Goal: Information Seeking & Learning: Check status

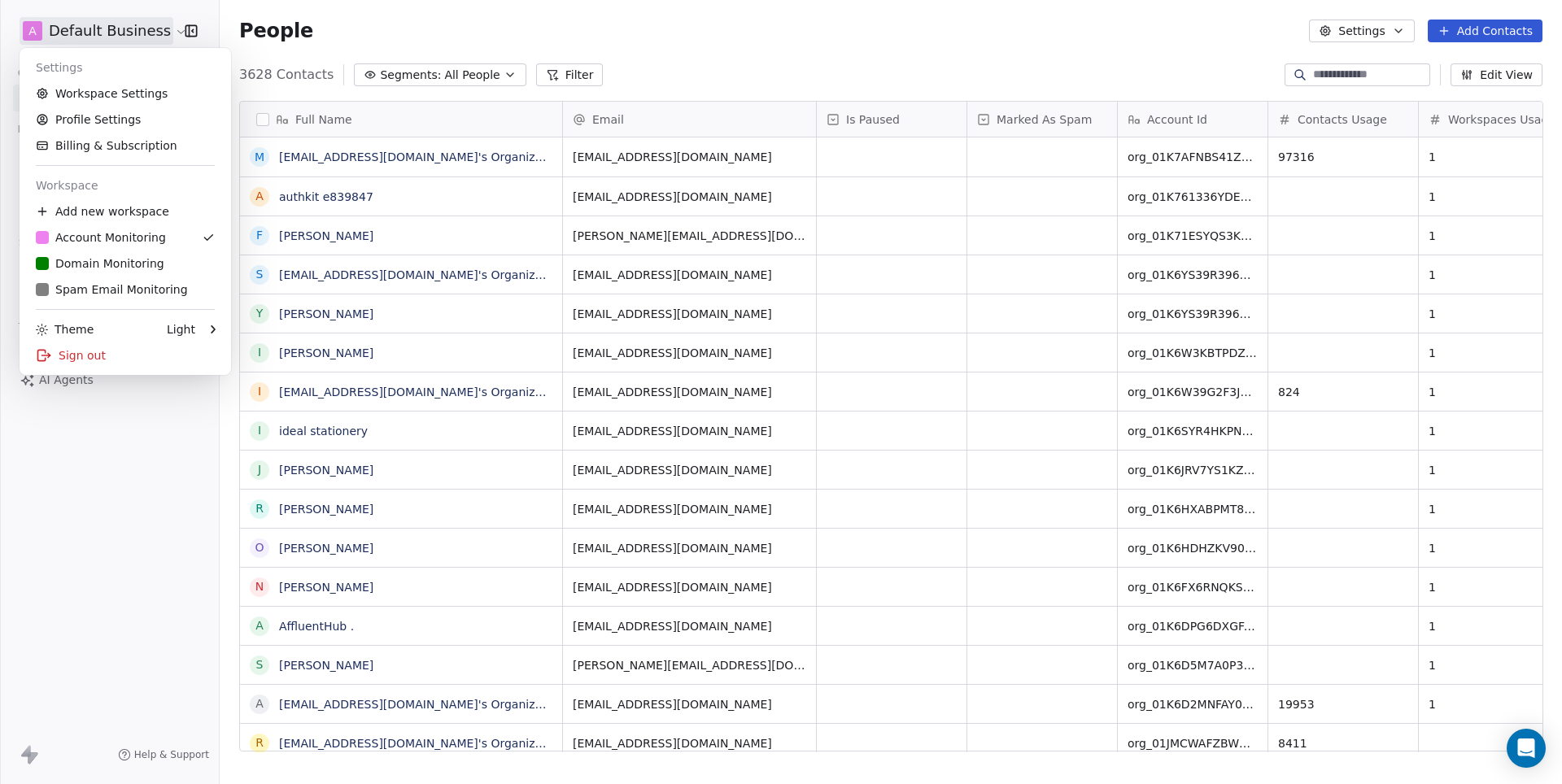
click at [115, 265] on div "Domain Monitoring" at bounding box center [100, 263] width 129 height 16
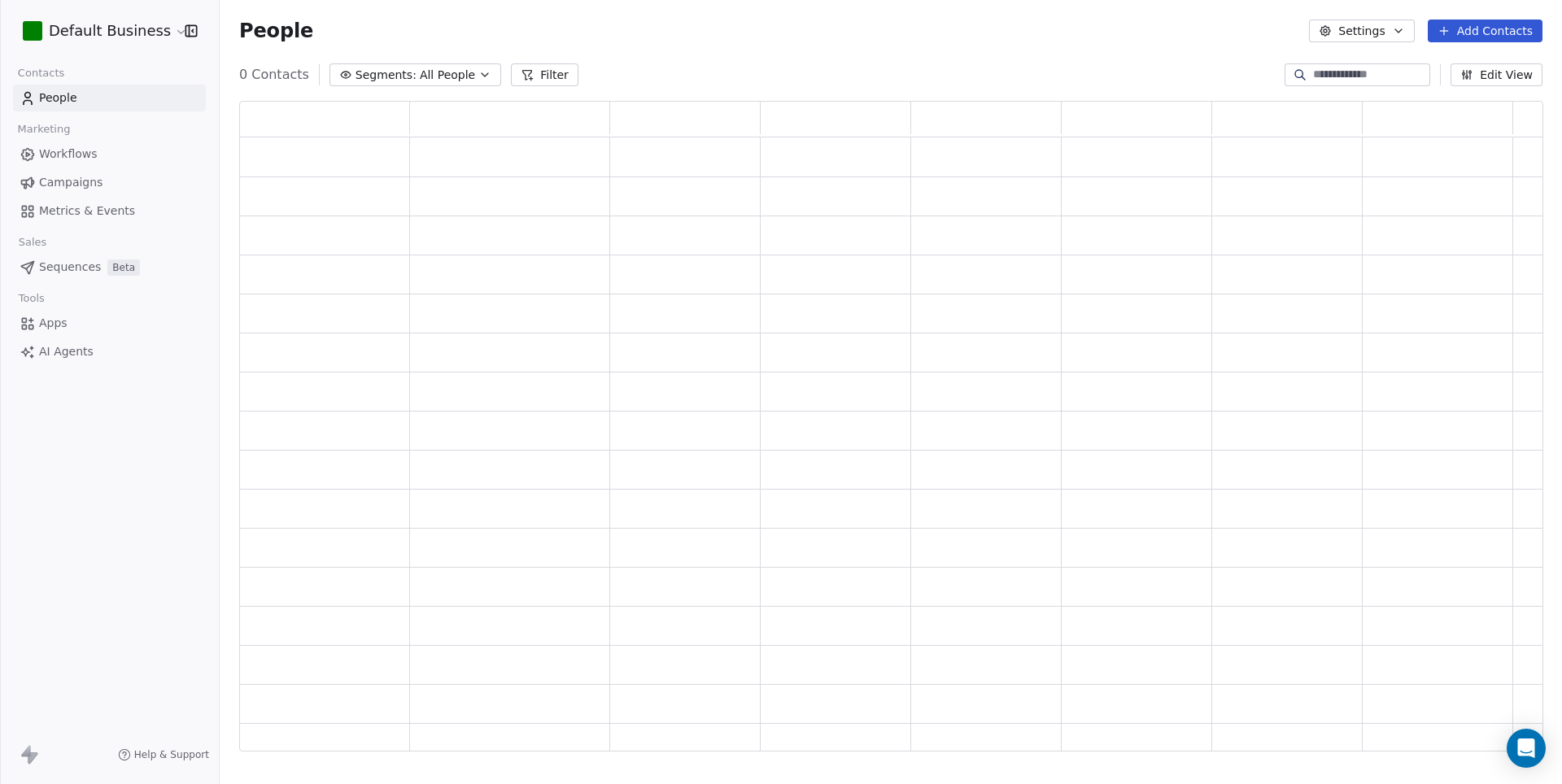
click at [1348, 78] on input at bounding box center [1370, 74] width 114 height 16
paste input "**********"
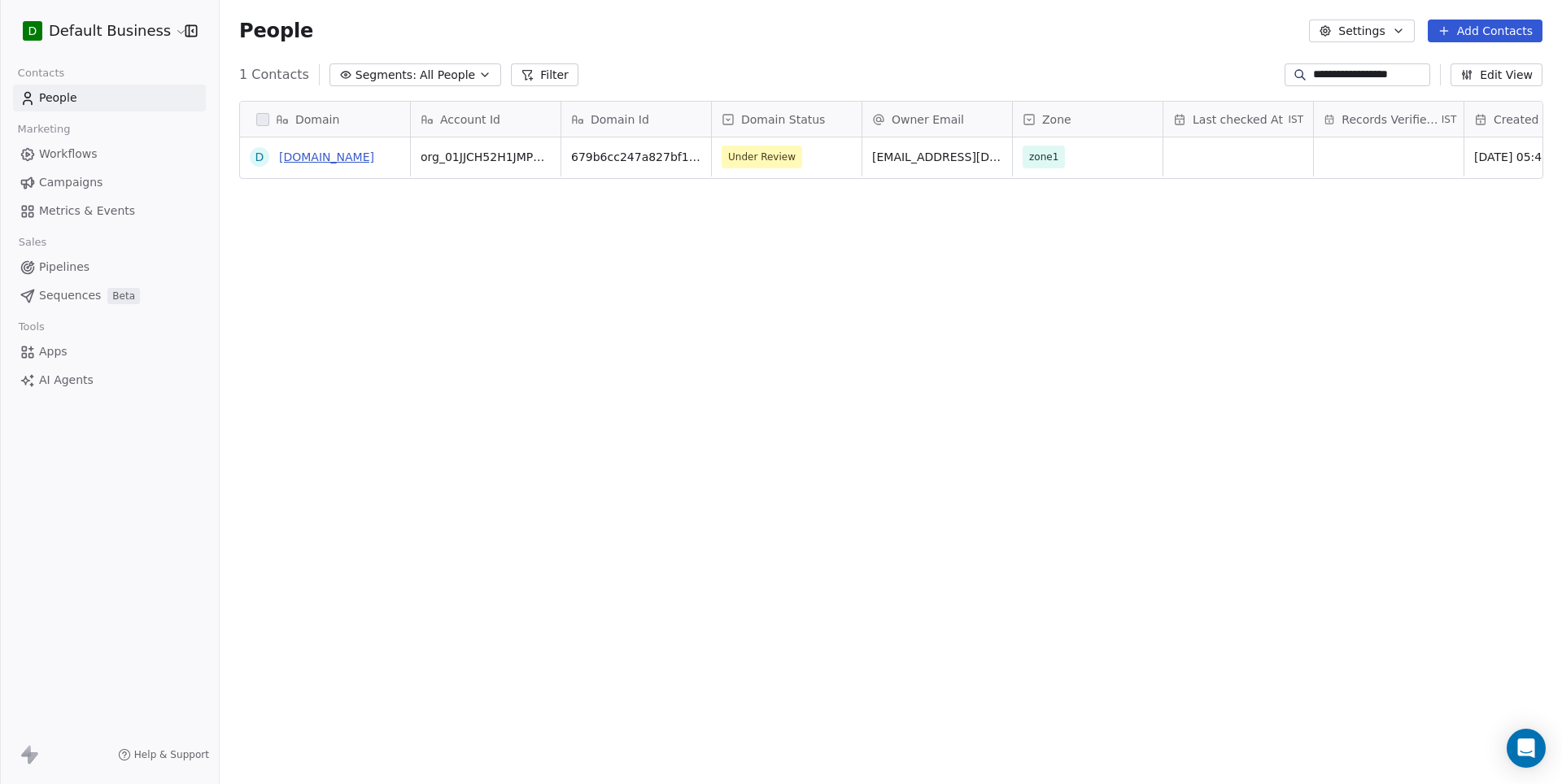
scroll to position [690, 1341]
type input "**********"
click at [330, 160] on link "[DOMAIN_NAME]" at bounding box center [327, 157] width 95 height 13
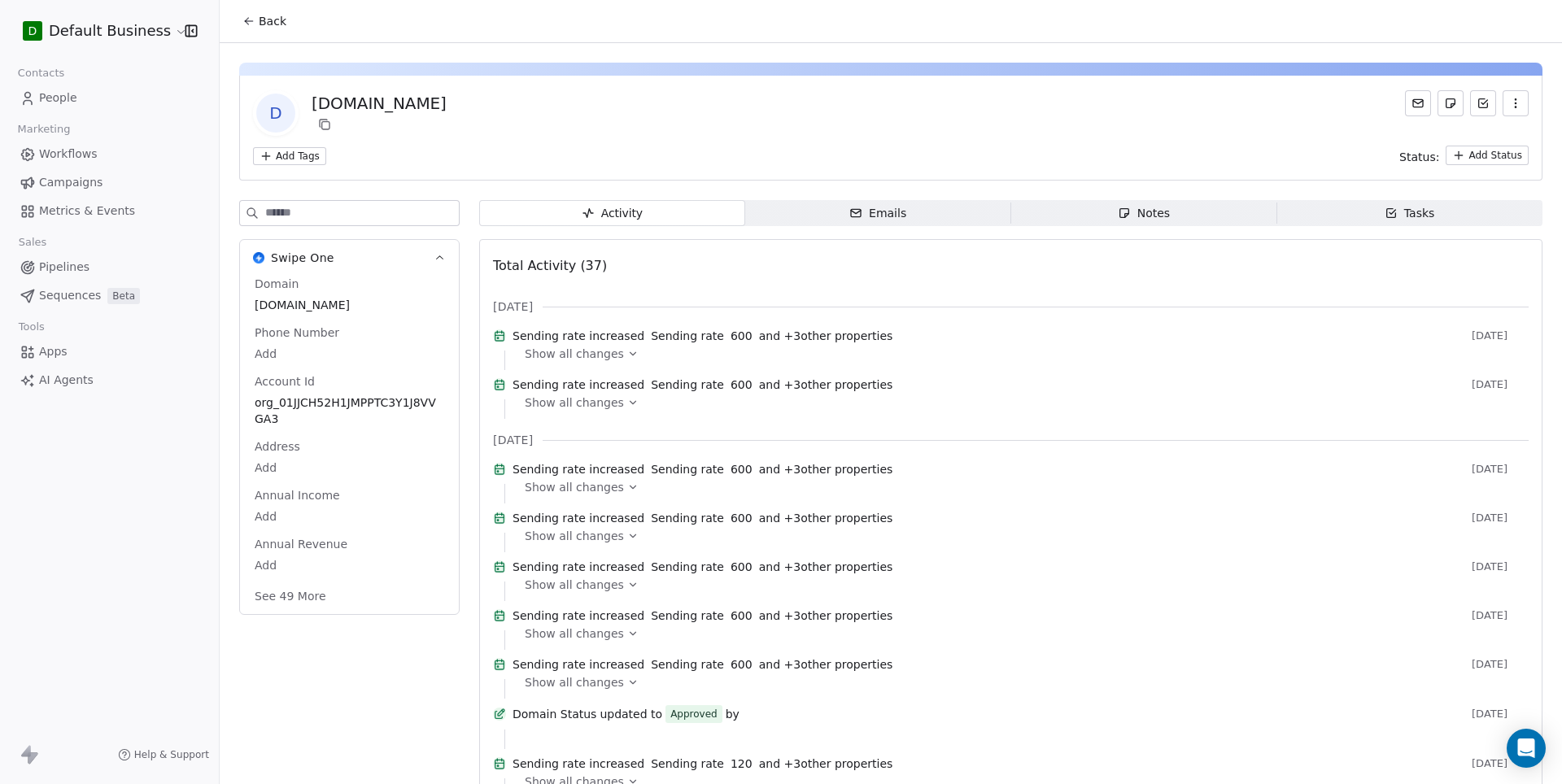
click at [291, 601] on button "See 49 More" at bounding box center [291, 596] width 91 height 29
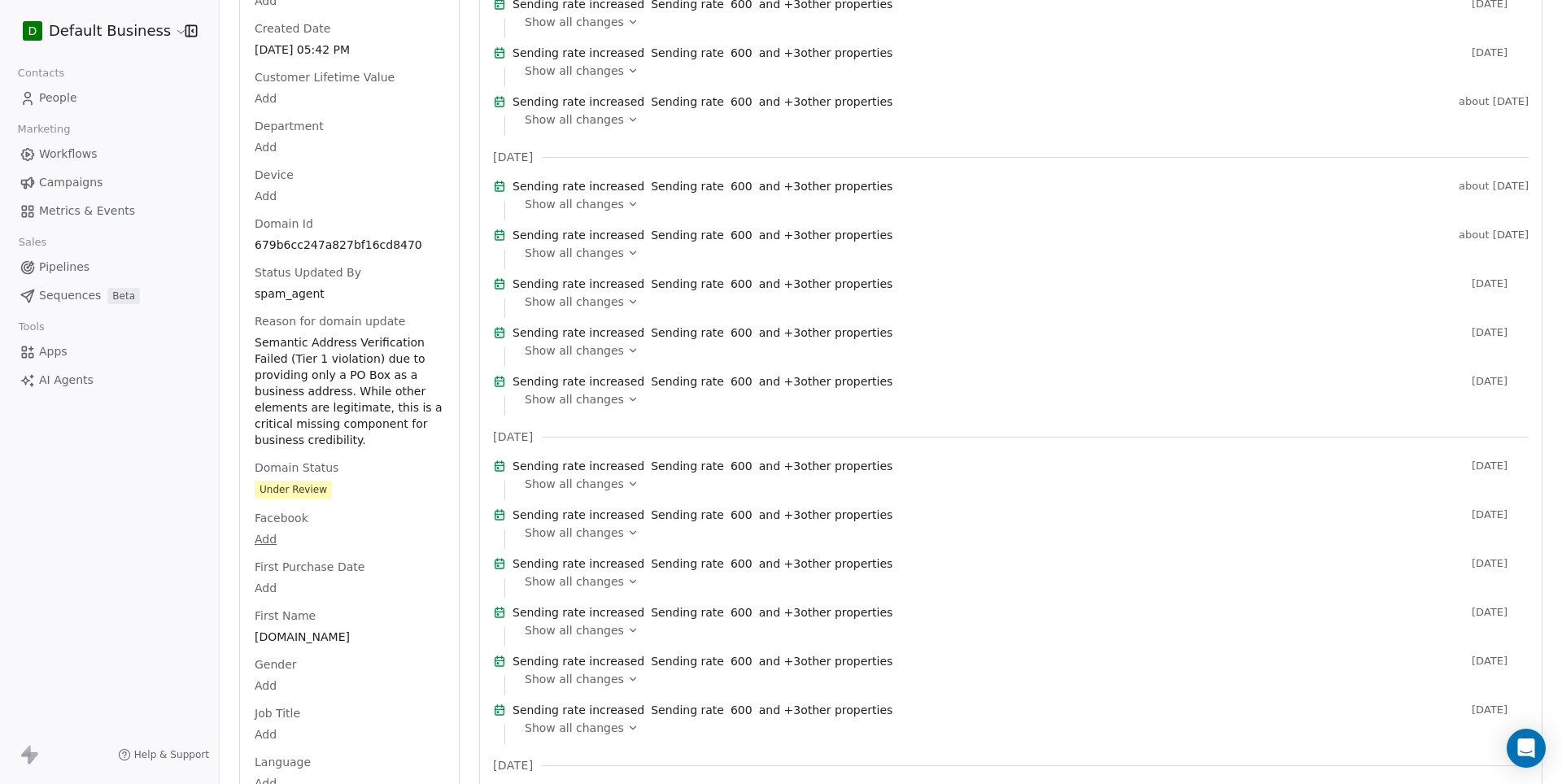
scroll to position [866, 0]
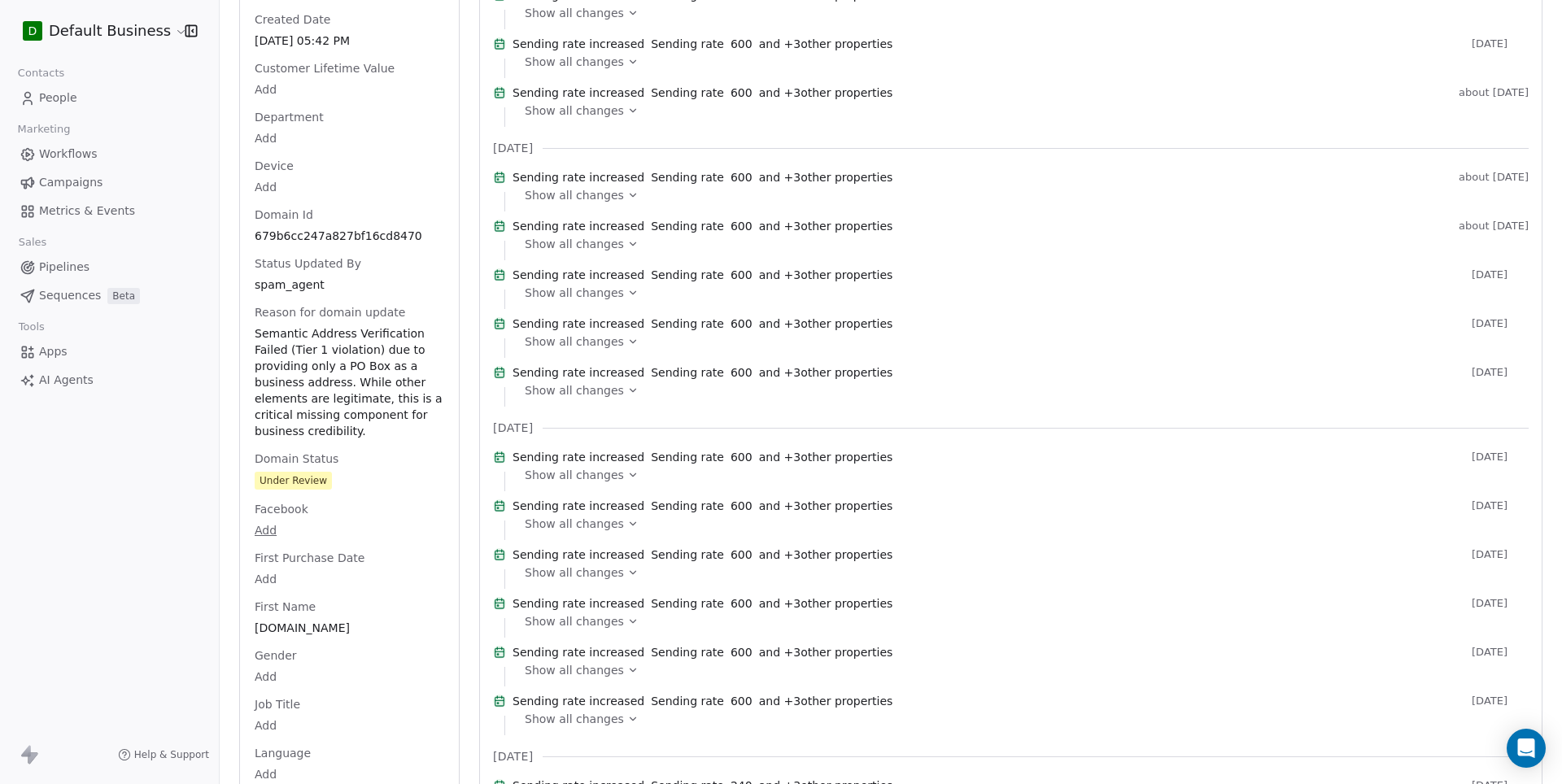
click at [330, 378] on span "Semantic Address Verification Failed (Tier 1 violation) due to providing only a…" at bounding box center [349, 382] width 190 height 114
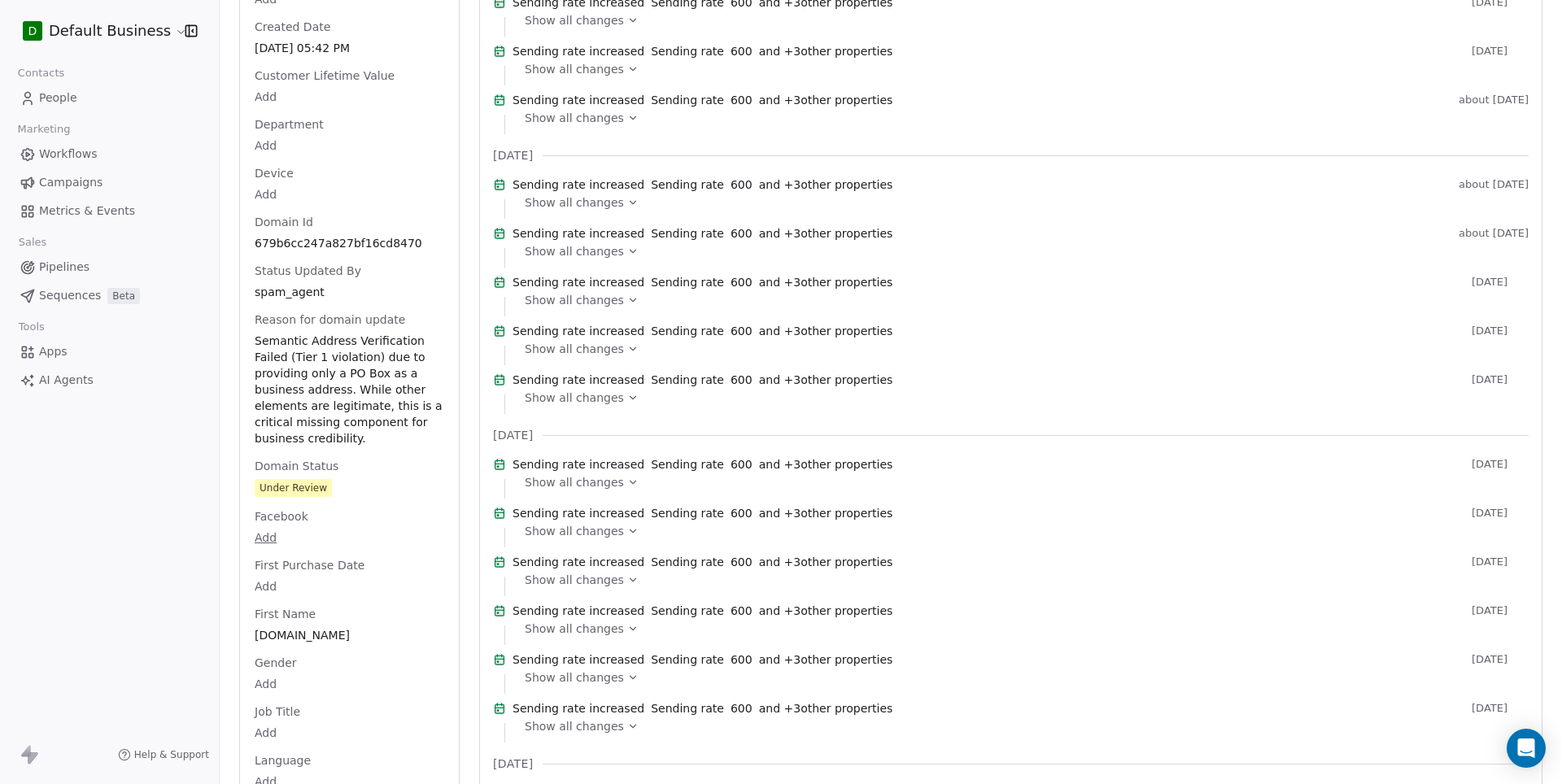
click at [330, 378] on span "Semantic Address Verification Failed (Tier 1 violation) due to providing only a…" at bounding box center [349, 389] width 190 height 114
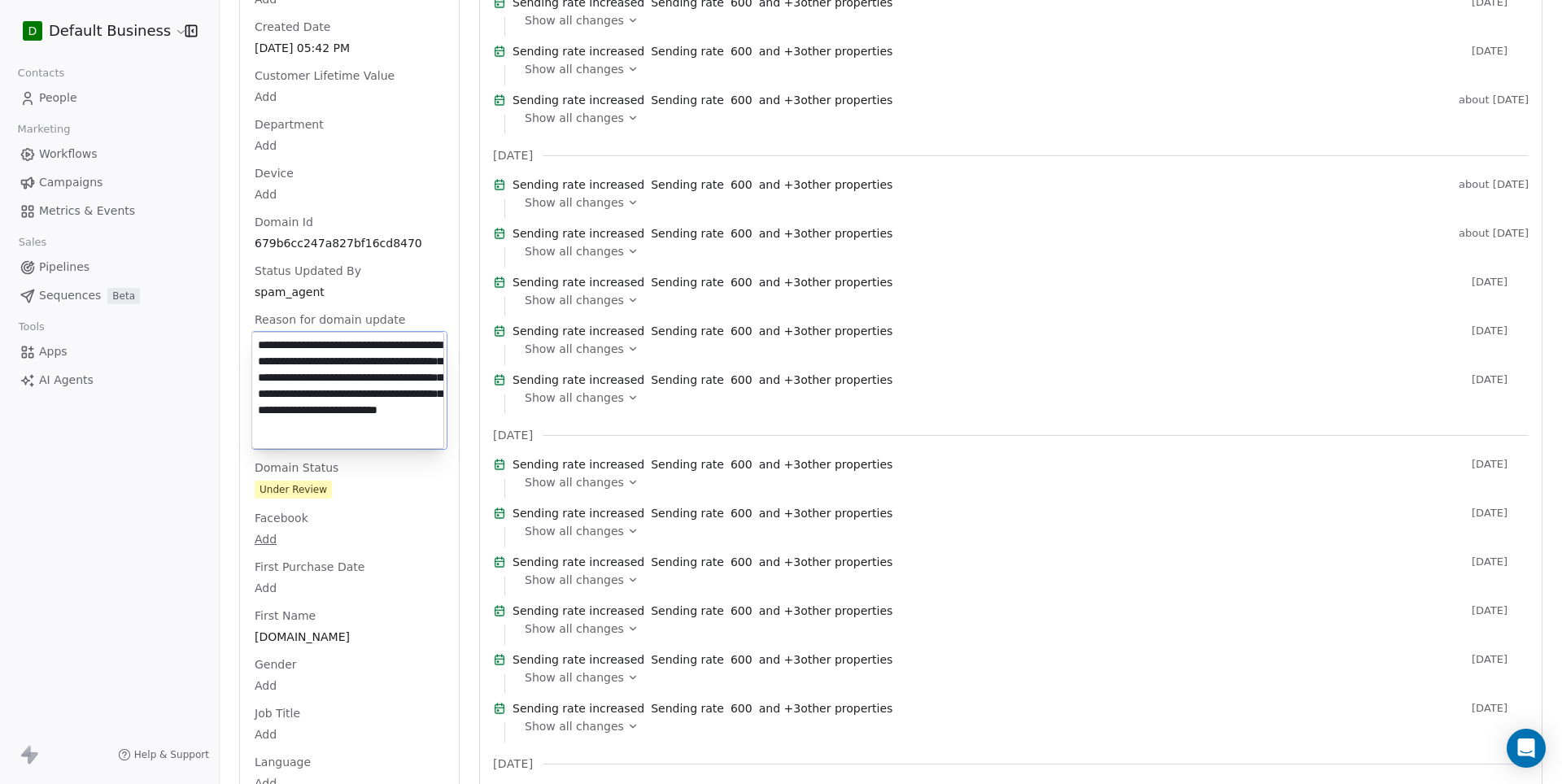
click at [330, 378] on textarea "**********" at bounding box center [347, 390] width 191 height 115
click at [568, 193] on html "D Default Business Contacts People Marketing Workflows Campaigns Metrics & Even…" at bounding box center [781, 392] width 1562 height 784
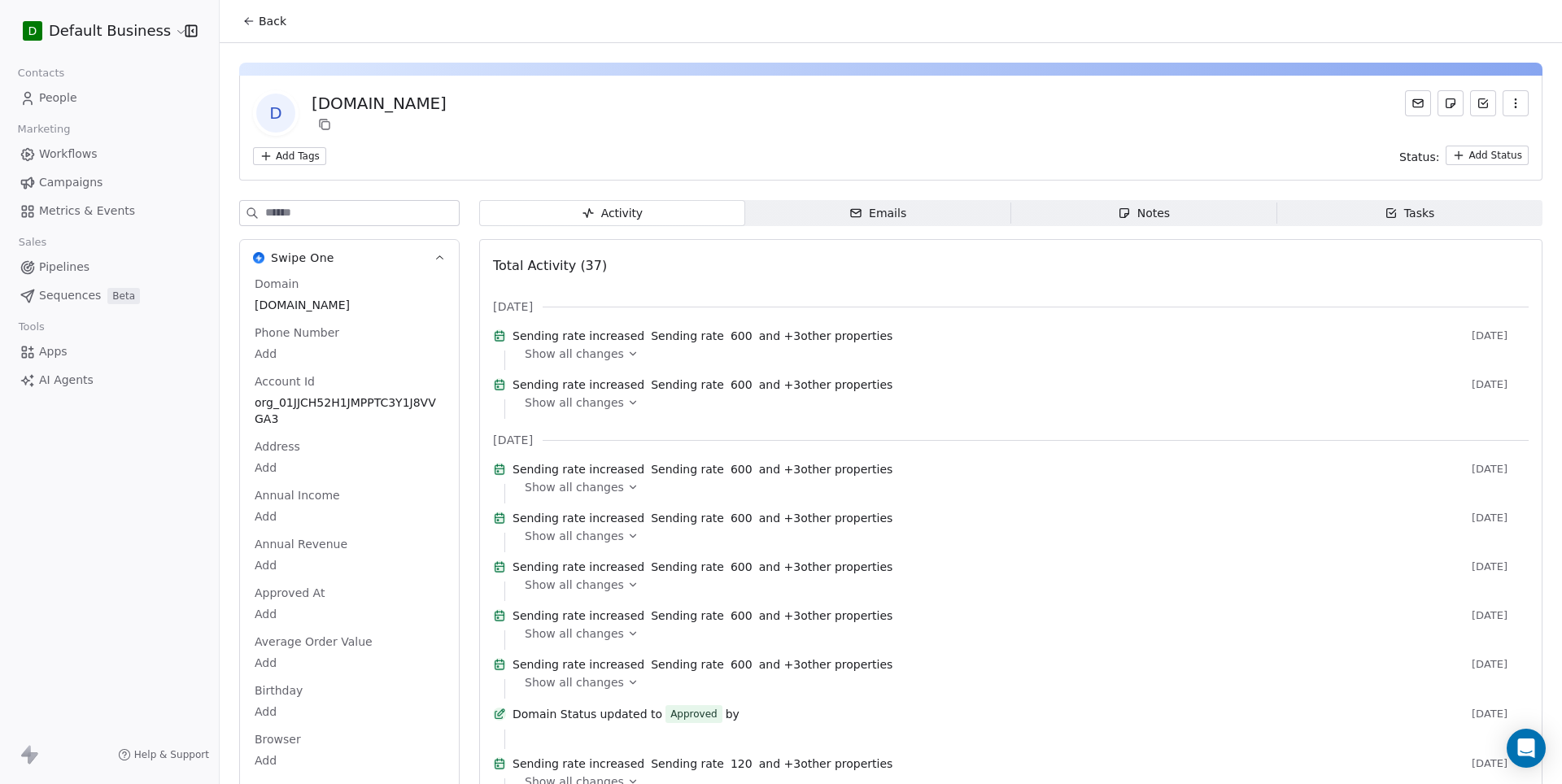
scroll to position [0, 0]
click at [357, 115] on div at bounding box center [379, 124] width 135 height 20
click at [377, 105] on div "[DOMAIN_NAME]" at bounding box center [379, 103] width 135 height 22
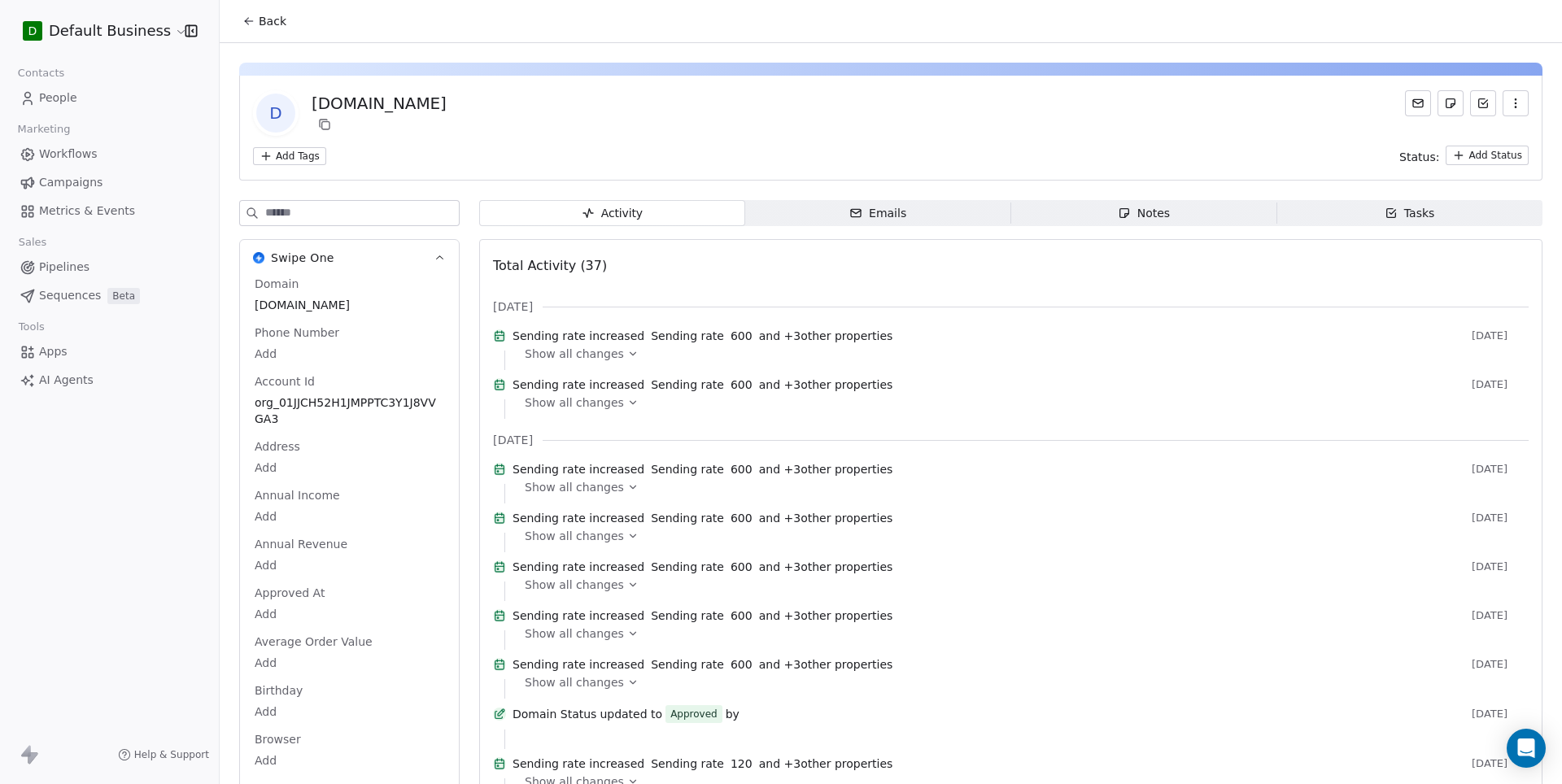
click at [377, 105] on div "[DOMAIN_NAME]" at bounding box center [379, 103] width 135 height 22
copy div "[DOMAIN_NAME] Add Tags"
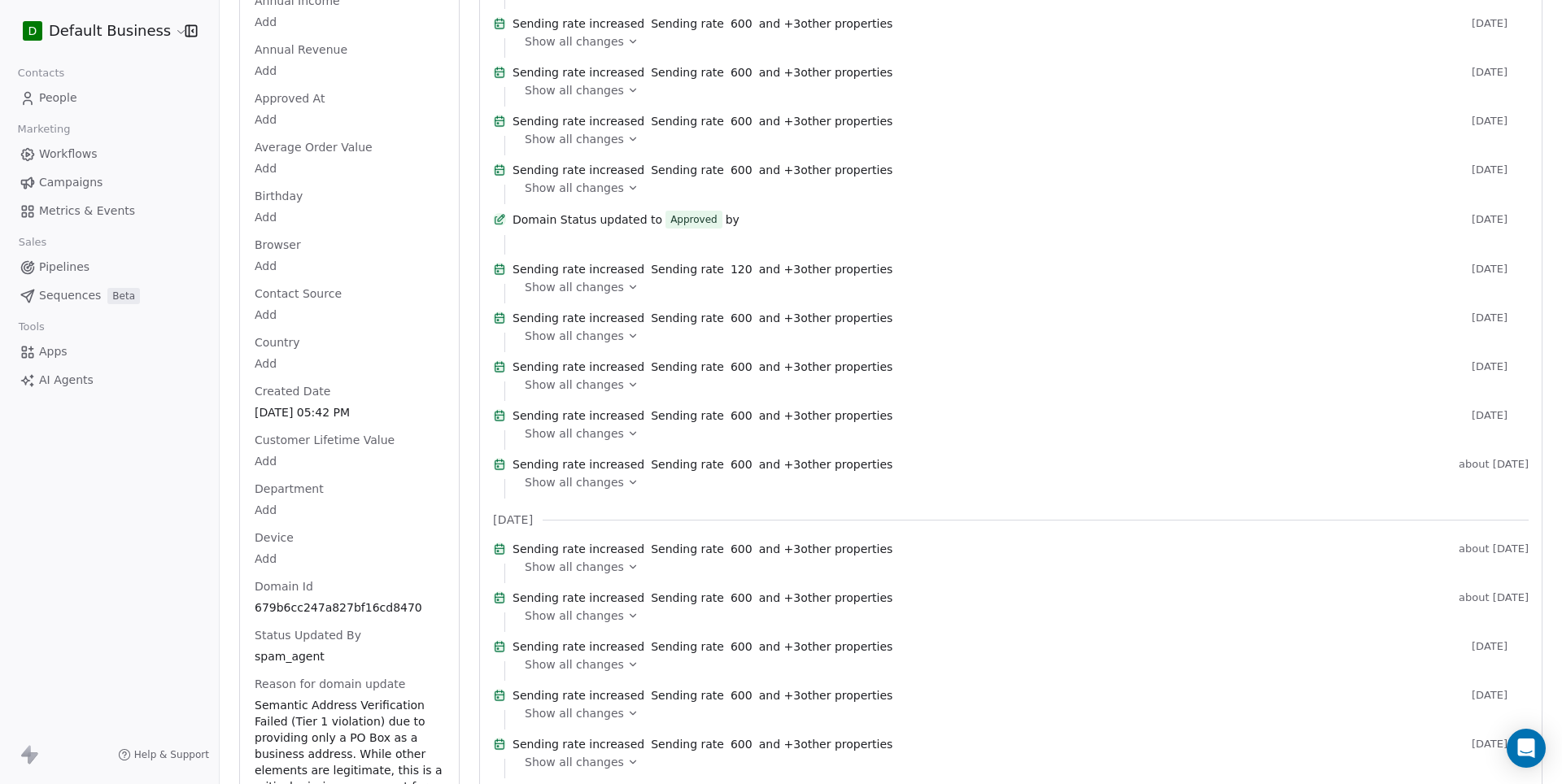
scroll to position [670, 0]
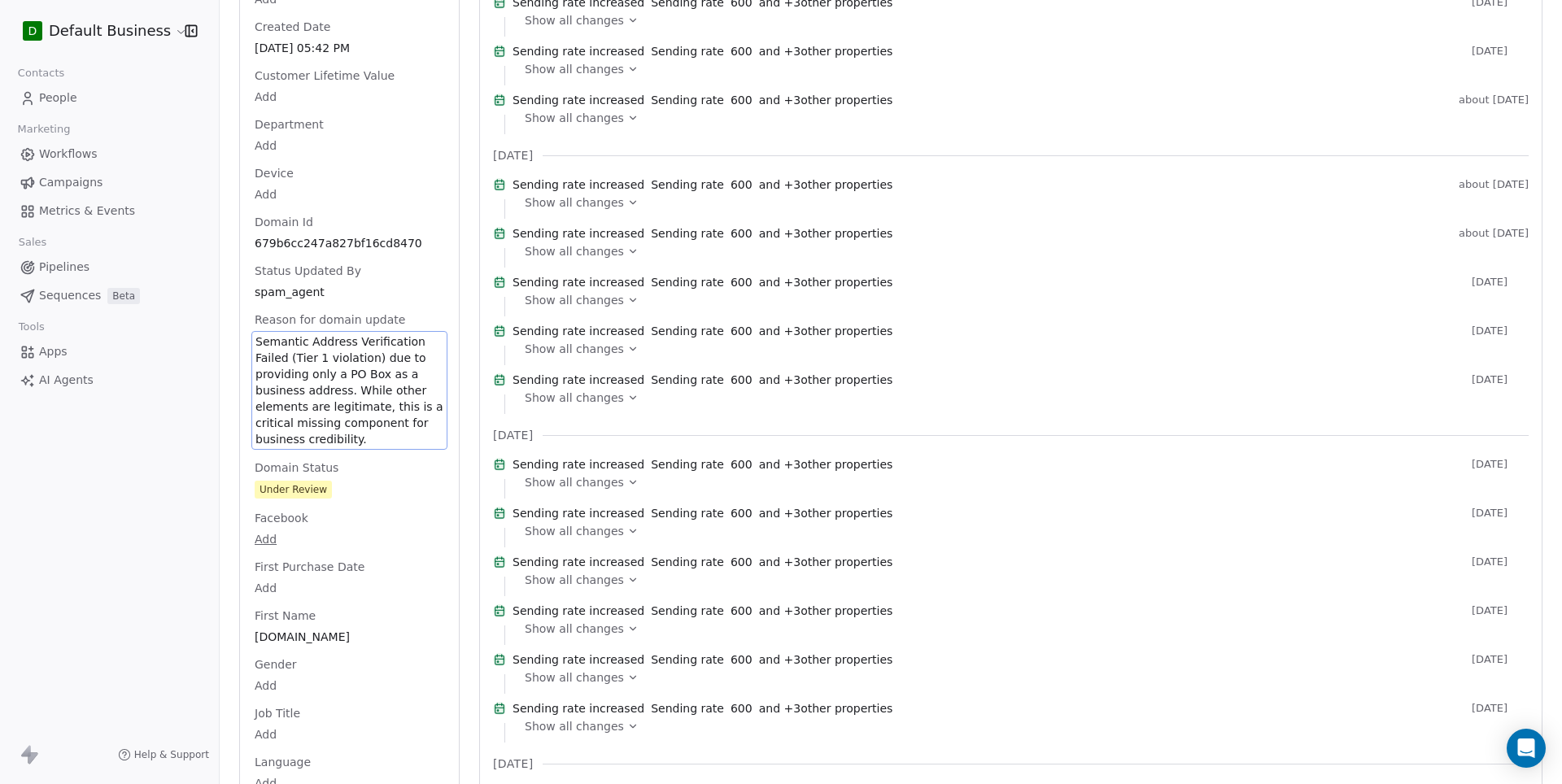
click at [330, 574] on span "First Purchase Date" at bounding box center [309, 566] width 116 height 16
click at [377, 397] on span "Semantic Address Verification Failed (Tier 1 violation) due to providing only a…" at bounding box center [349, 390] width 188 height 114
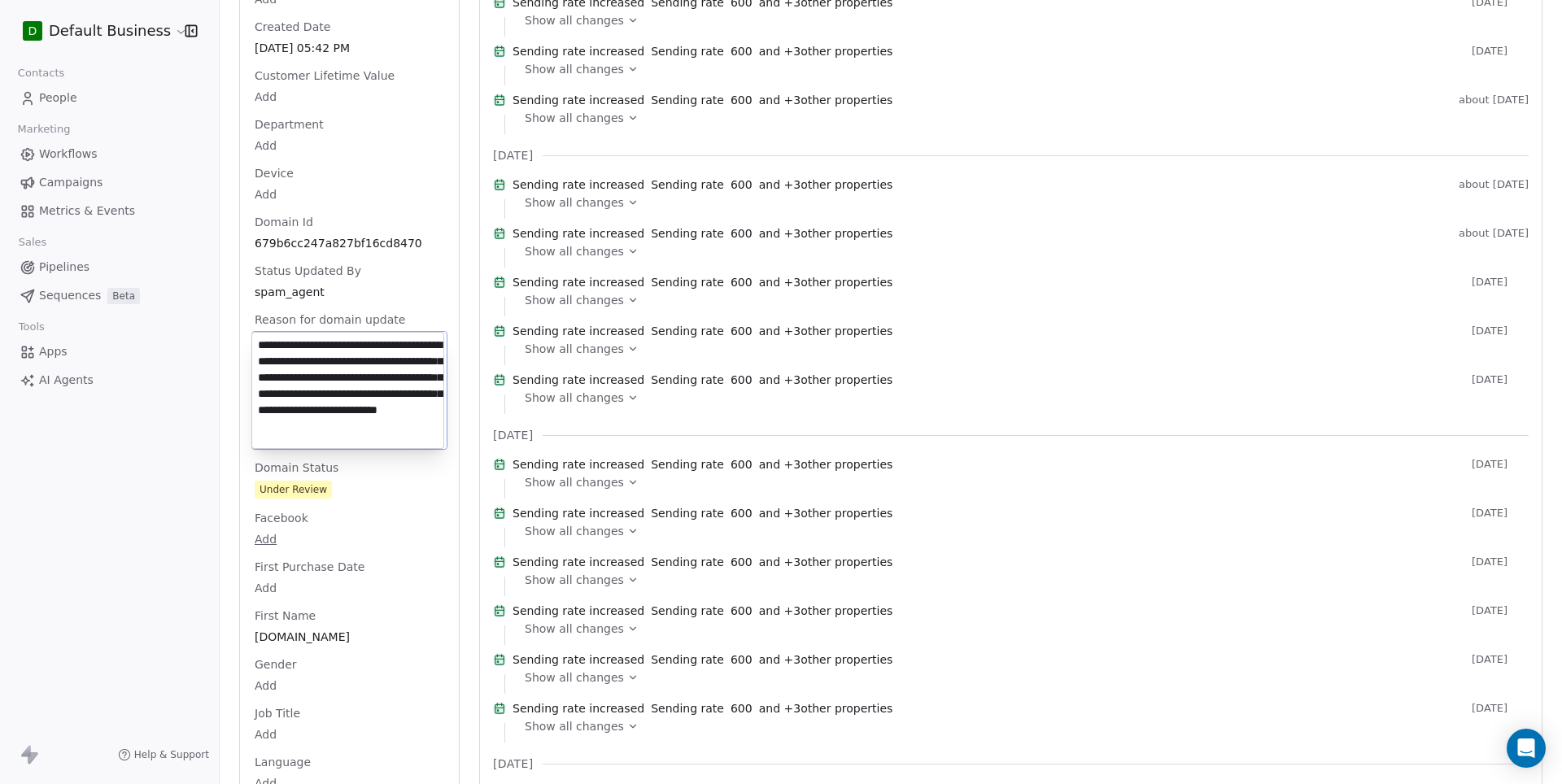
click at [377, 397] on textarea "**********" at bounding box center [347, 390] width 191 height 115
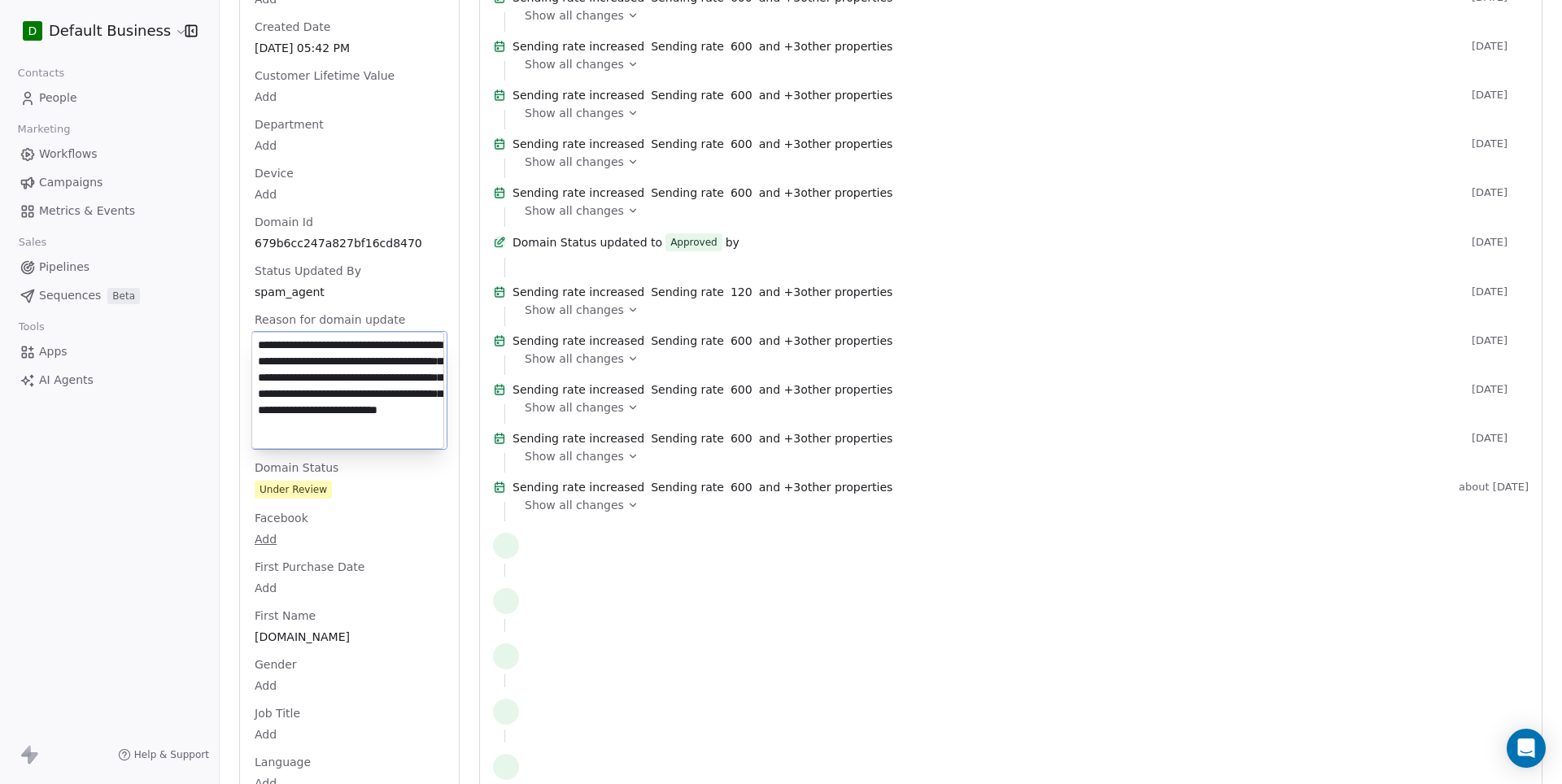
click at [343, 488] on html "D Default Business Contacts People Marketing Workflows Campaigns Metrics & Even…" at bounding box center [781, 392] width 1562 height 784
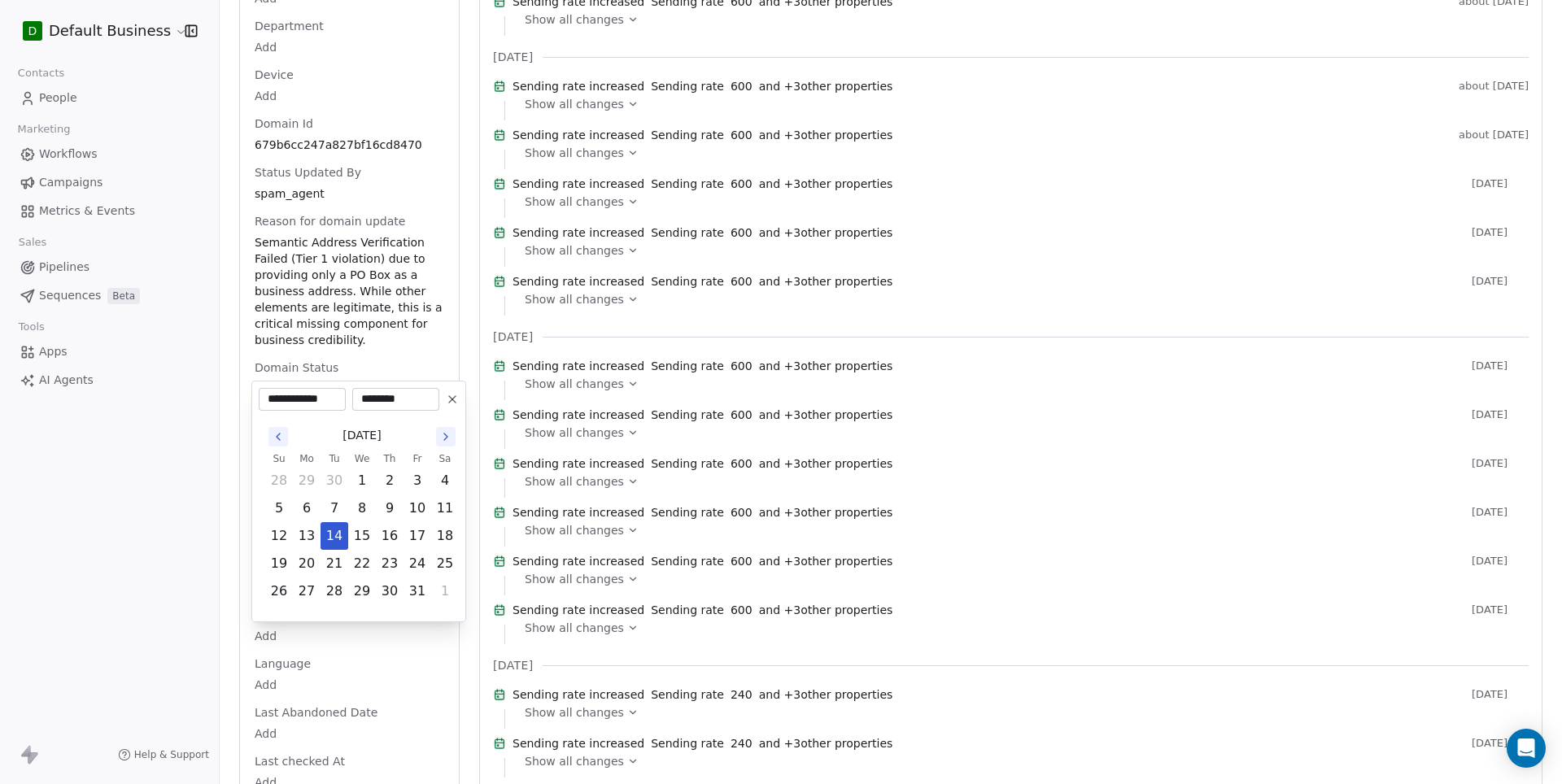
click at [356, 486] on body "D Default Business Contacts People Marketing Workflows Campaigns Metrics & Even…" at bounding box center [781, 392] width 1562 height 784
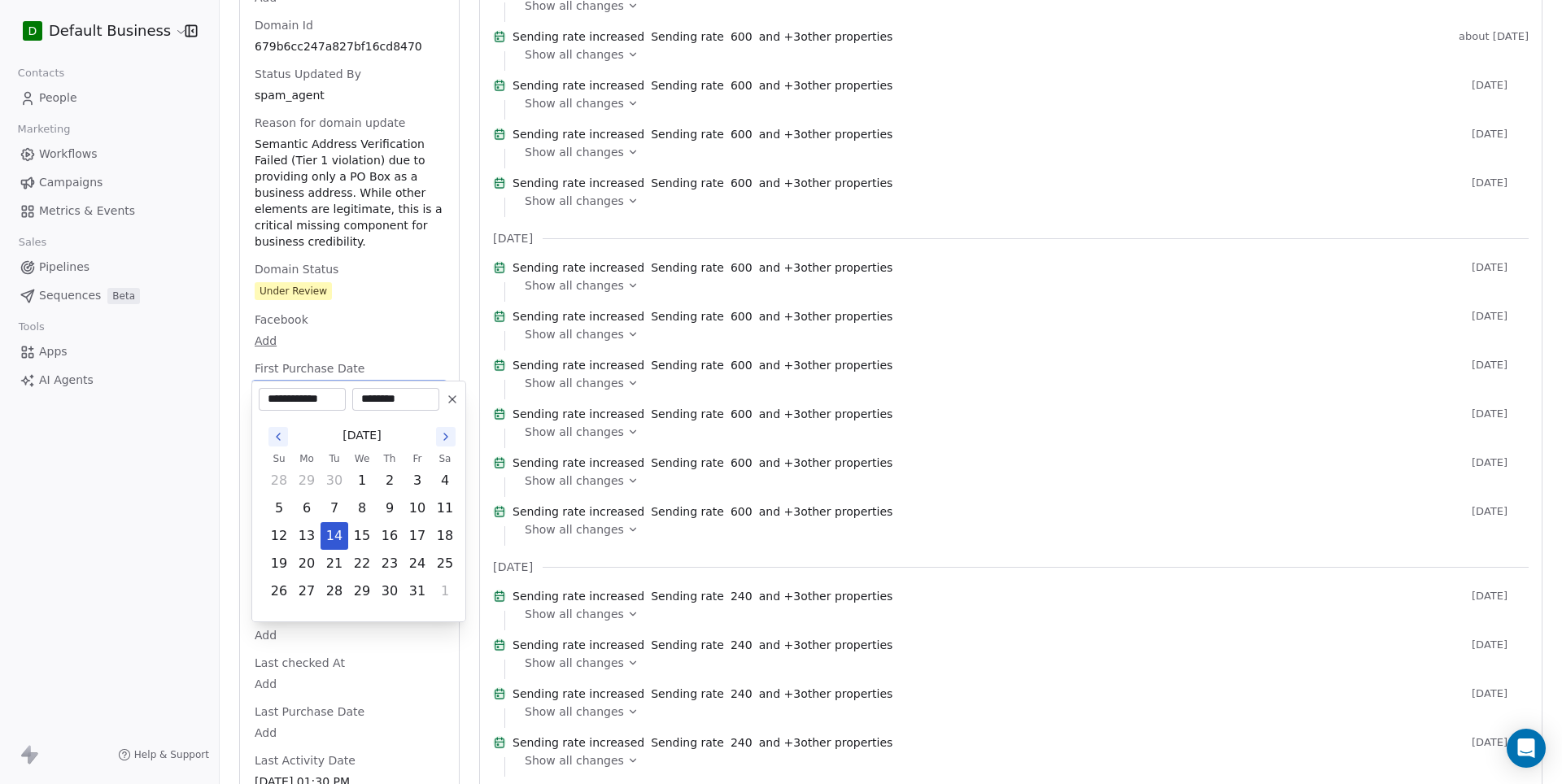
click at [390, 364] on html "D Default Business Contacts People Marketing Workflows Campaigns Metrics & Even…" at bounding box center [781, 392] width 1562 height 784
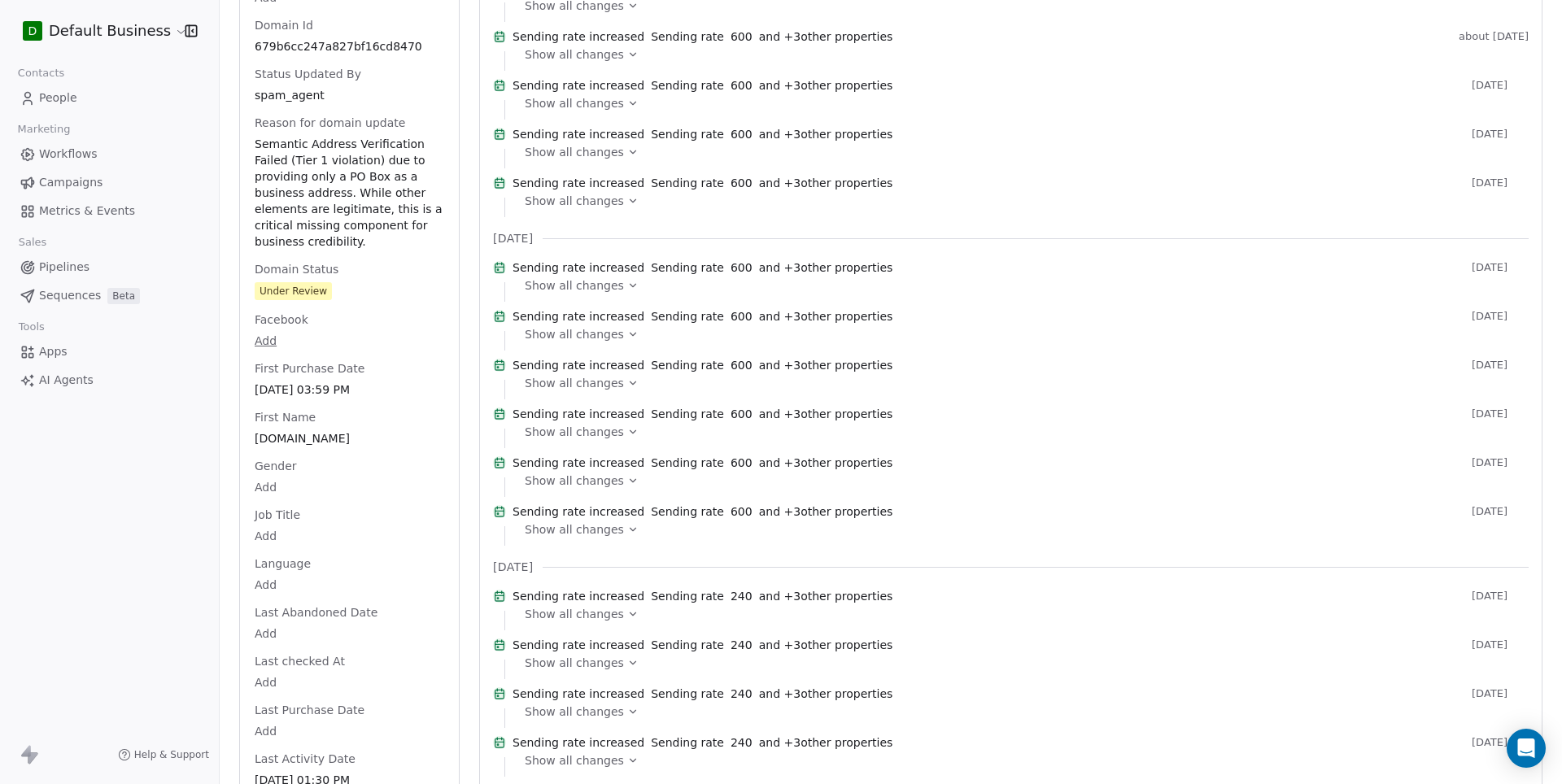
click at [372, 293] on div "Domain [DOMAIN_NAME] Phone Number Add Account Id org_01JJCH52H1JMPPTC3Y1J8VVGA3…" at bounding box center [349, 624] width 197 height 2809
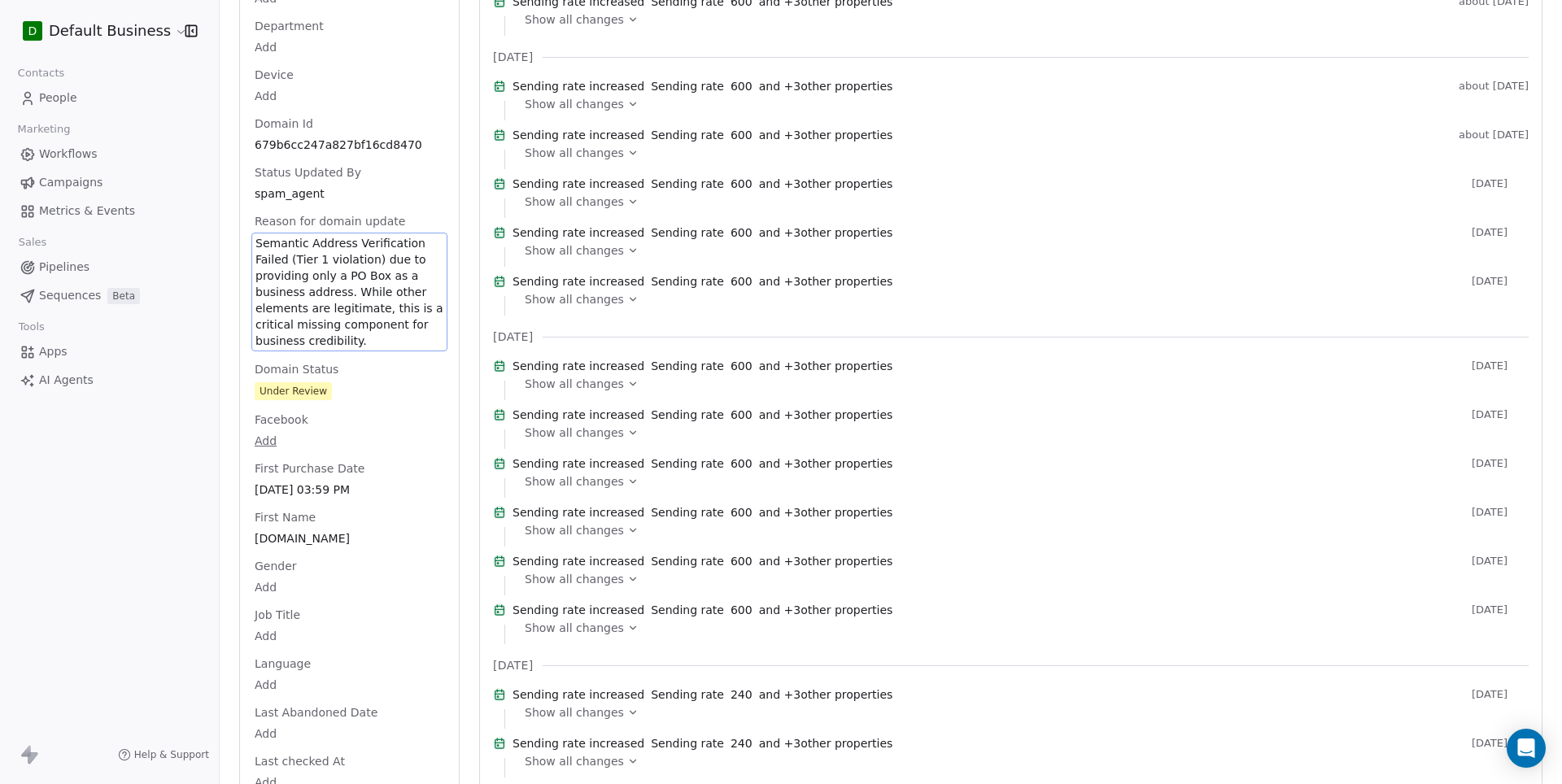
click at [372, 293] on div "Domain [DOMAIN_NAME] Phone Number Add Account Id org_01JJCH52H1JMPPTC3Y1J8VVGA3…" at bounding box center [349, 723] width 197 height 2811
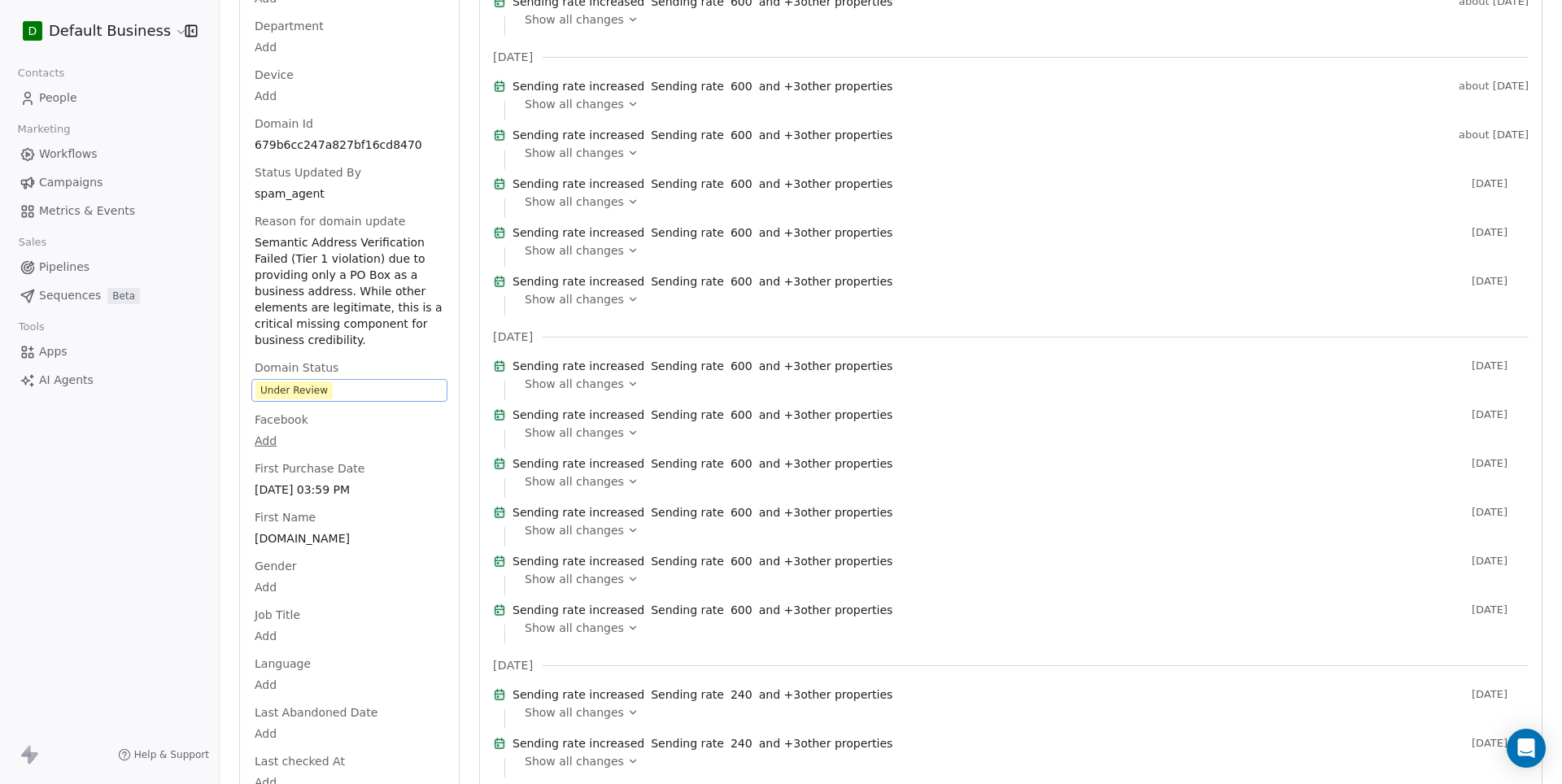
click at [364, 496] on div "Domain [DOMAIN_NAME] Phone Number Add Account Id org_01JJCH52H1JMPPTC3Y1J8VVGA3…" at bounding box center [349, 723] width 197 height 2811
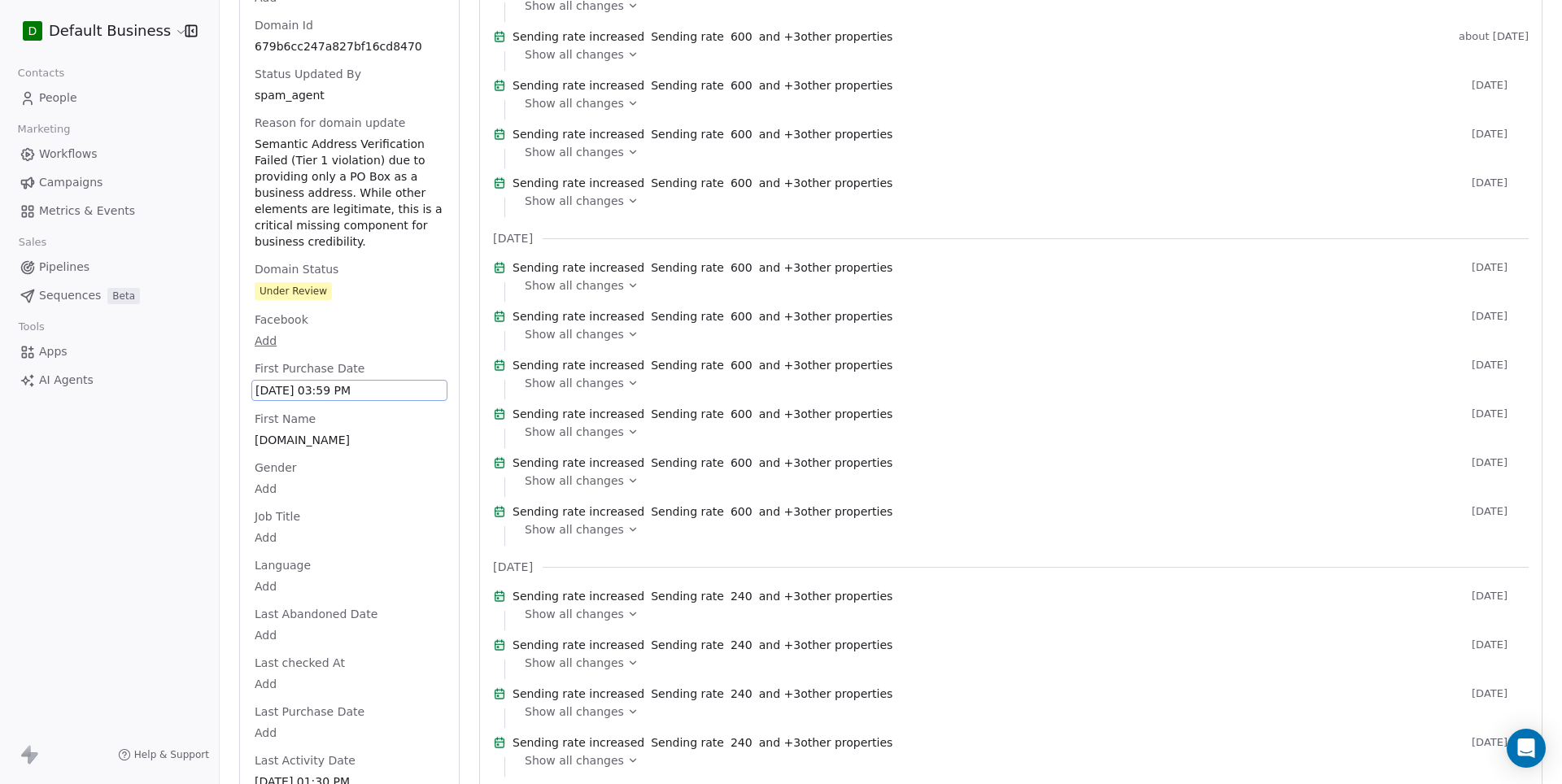
click at [352, 297] on div "Domain [DOMAIN_NAME] Phone Number Add Account Id org_01JJCH52H1JMPPTC3Y1J8VVGA3…" at bounding box center [349, 625] width 197 height 2811
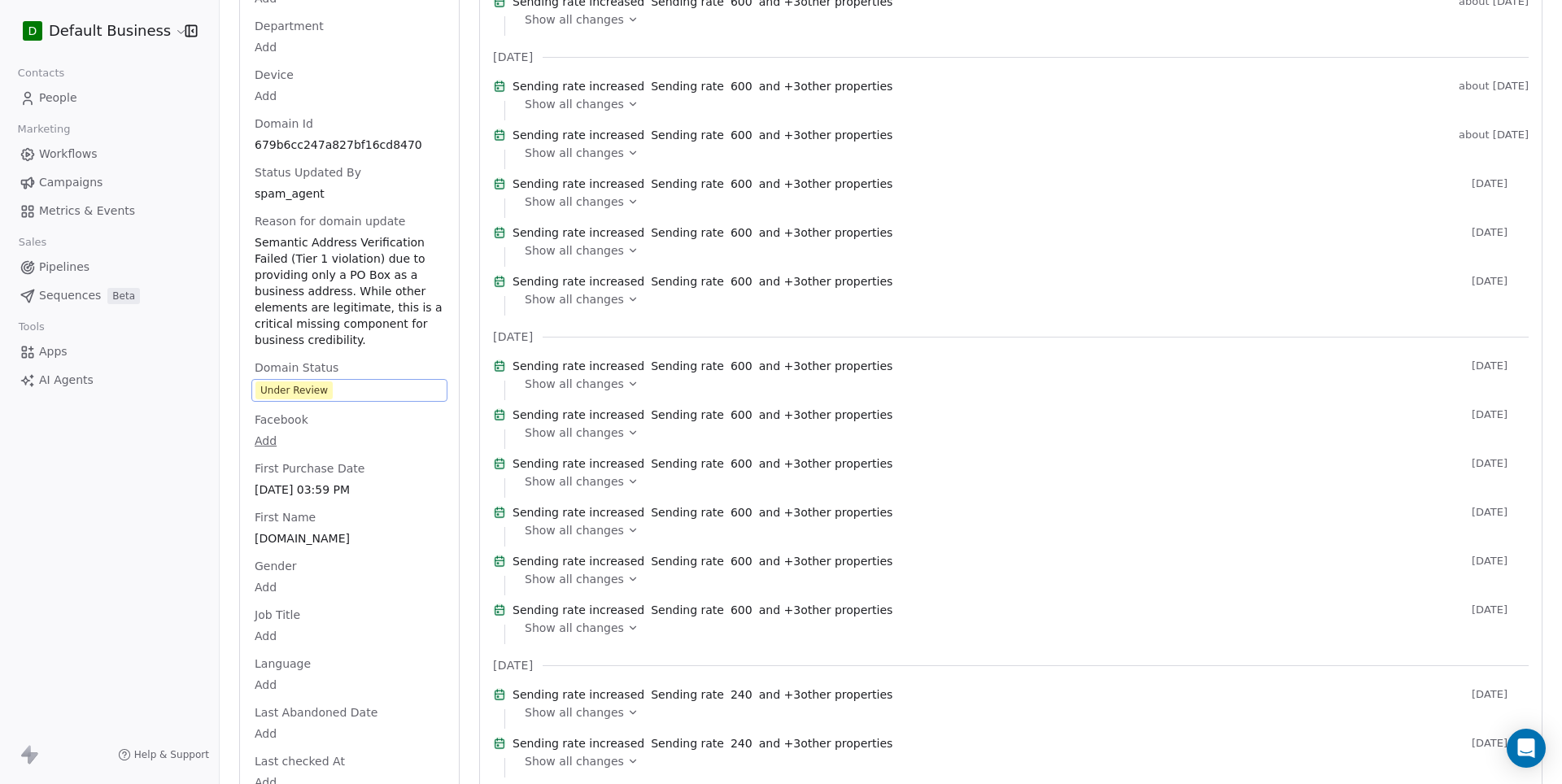
click at [340, 397] on span "Under Review" at bounding box center [349, 390] width 188 height 18
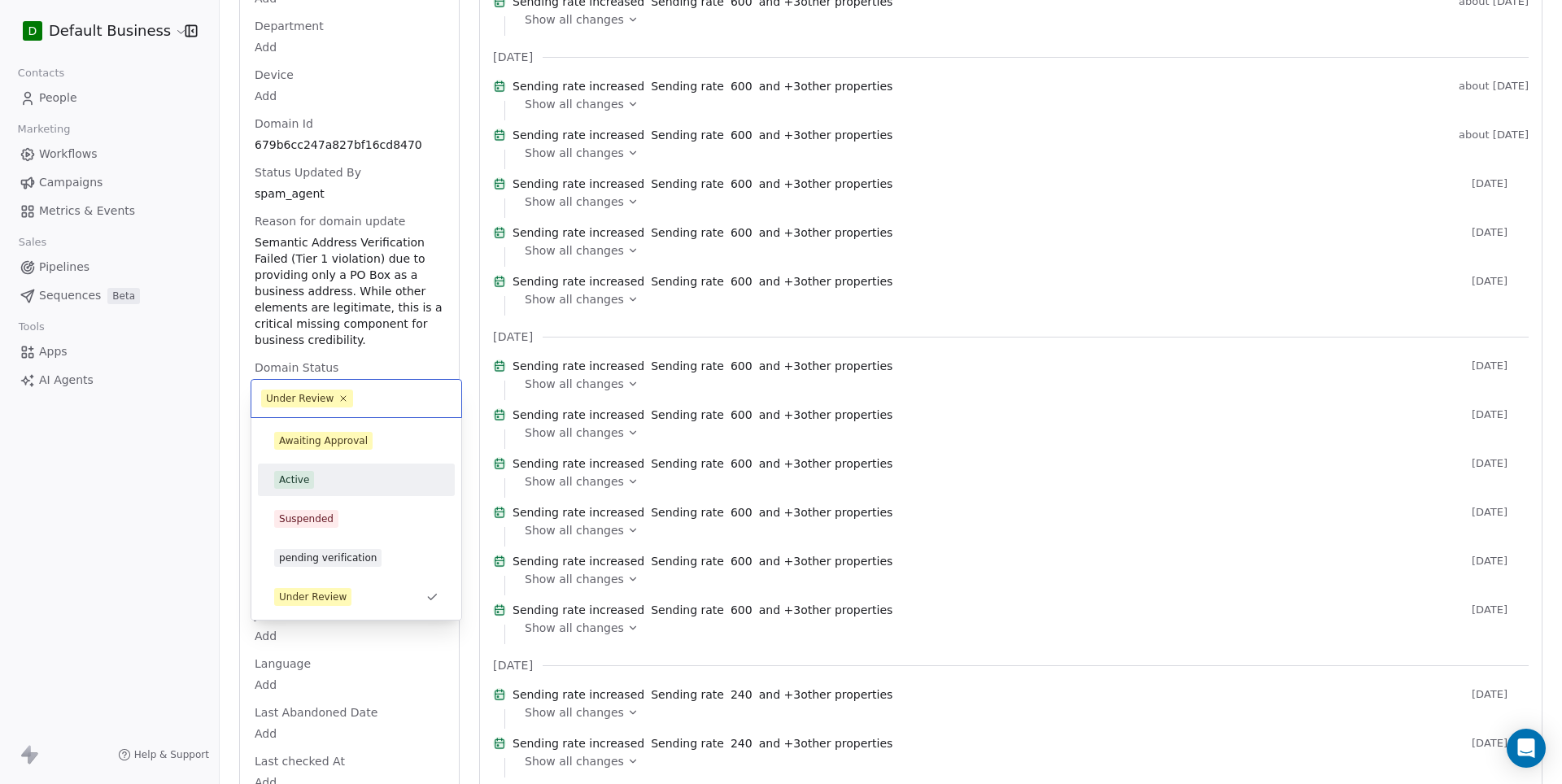
click at [340, 481] on div "Active" at bounding box center [356, 480] width 164 height 18
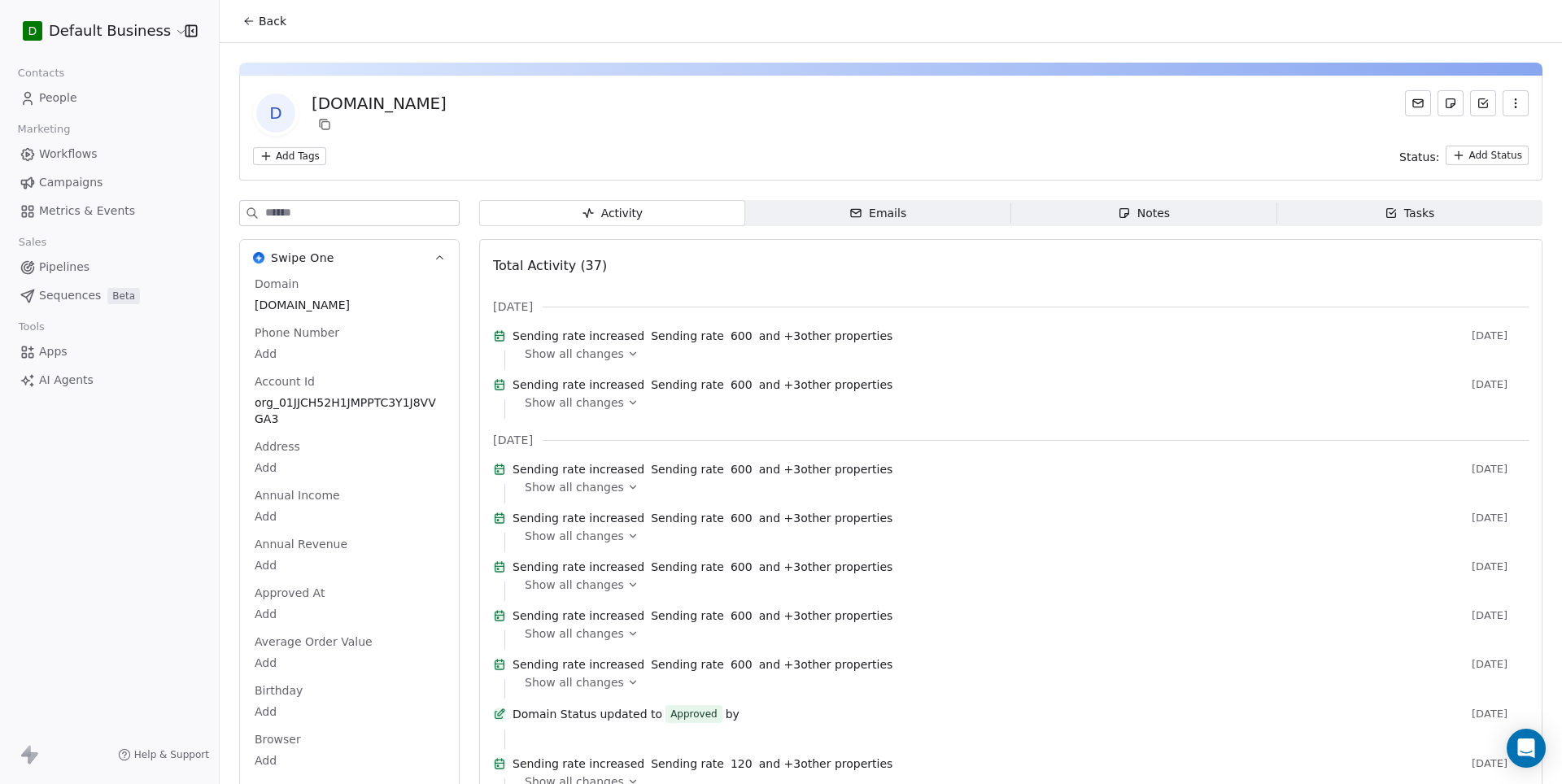
scroll to position [0, 0]
click at [249, 21] on icon at bounding box center [249, 21] width 7 height 0
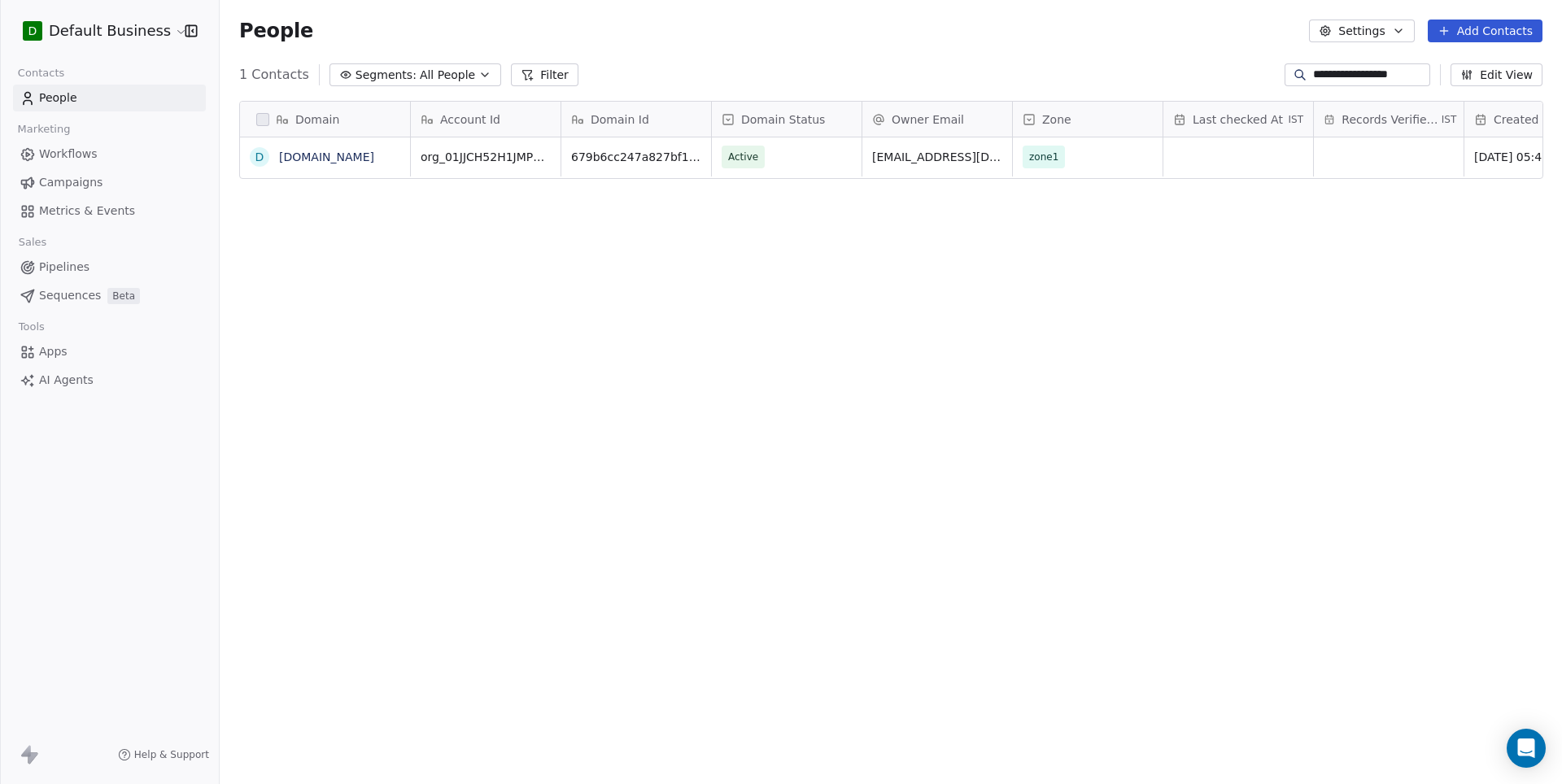
scroll to position [690, 1341]
click at [1332, 74] on input "**********" at bounding box center [1370, 74] width 114 height 16
paste input "**"
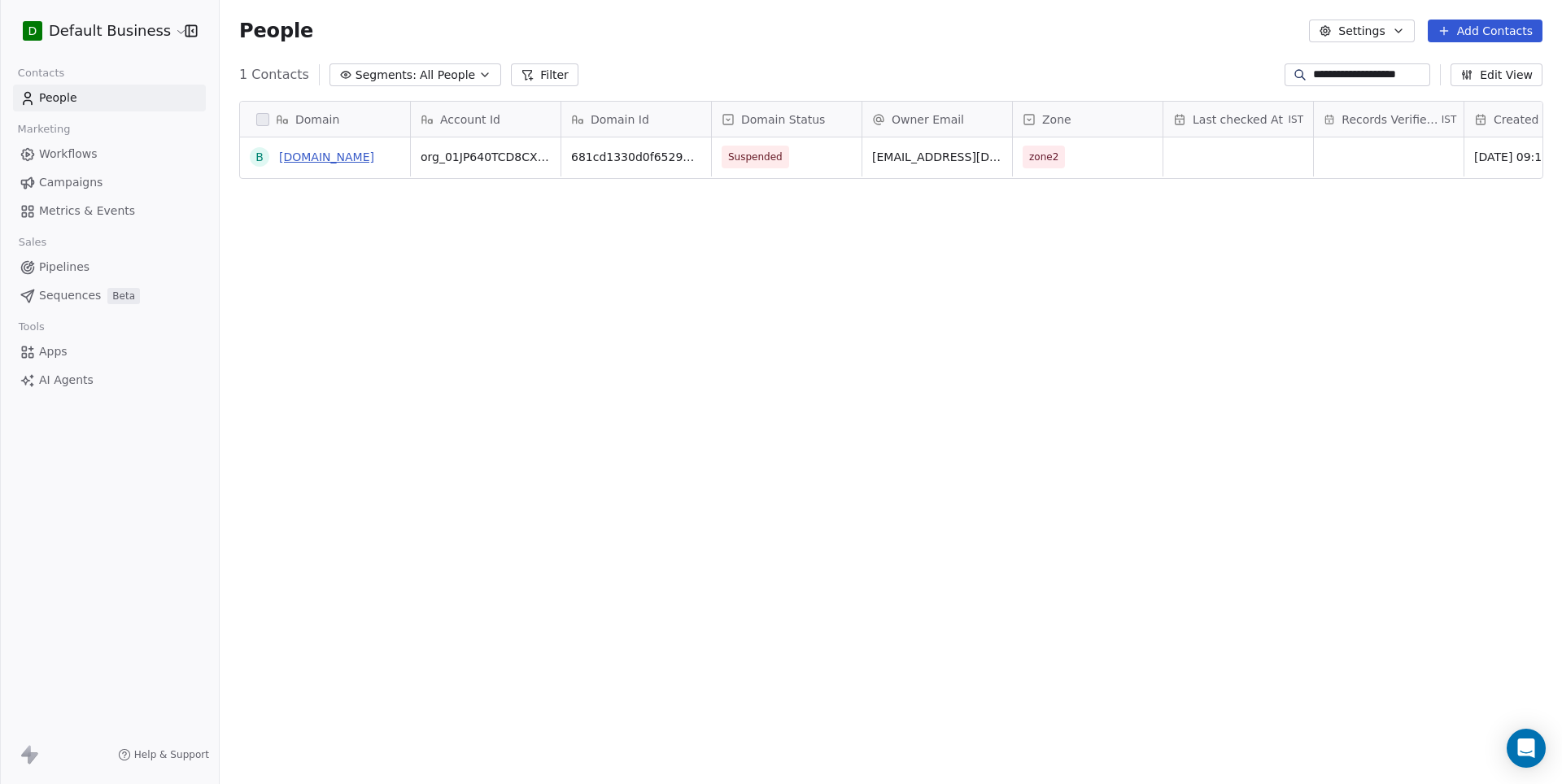
type input "**********"
click at [374, 155] on link "[DOMAIN_NAME]" at bounding box center [327, 157] width 95 height 13
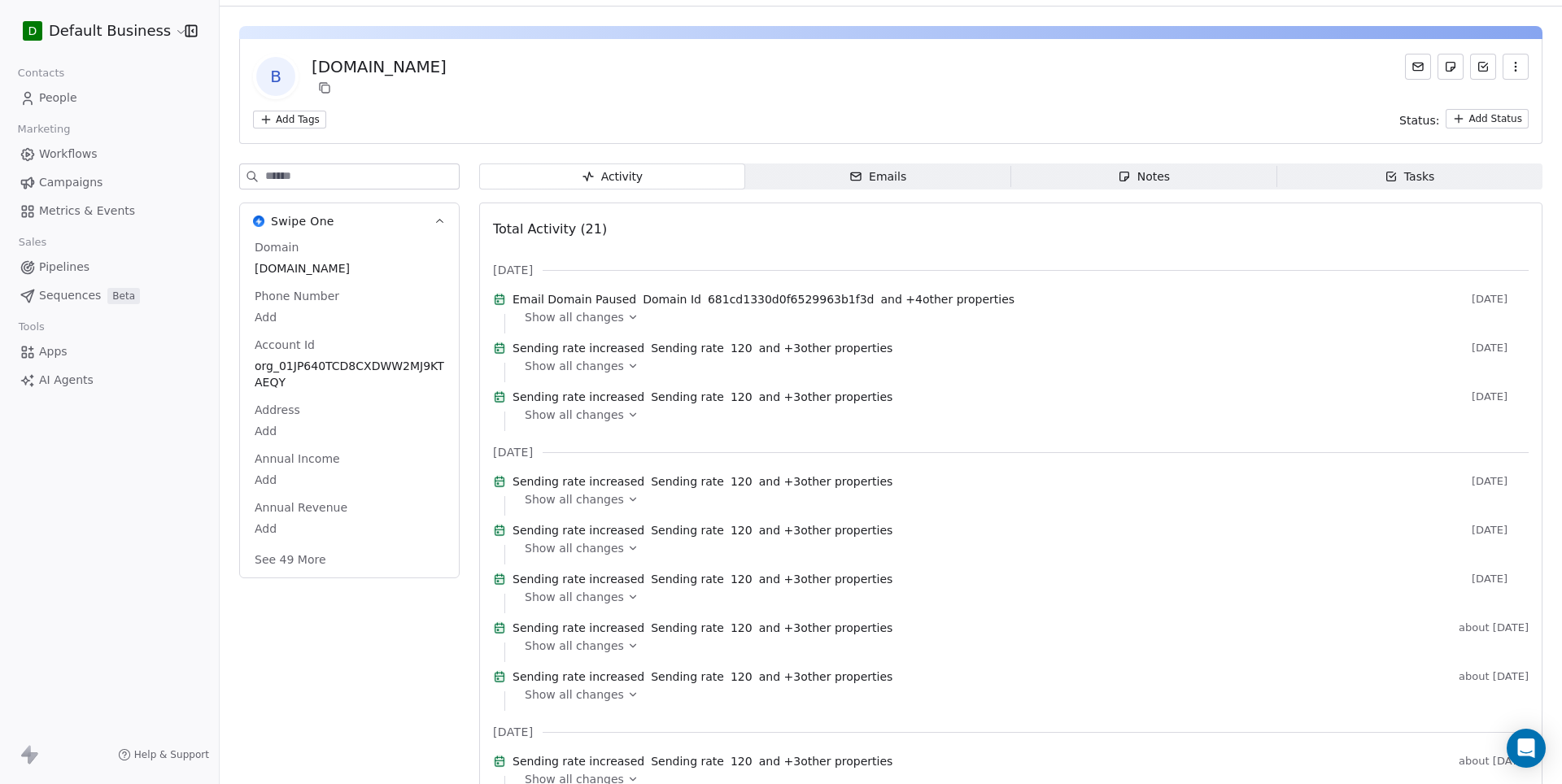
scroll to position [40, 0]
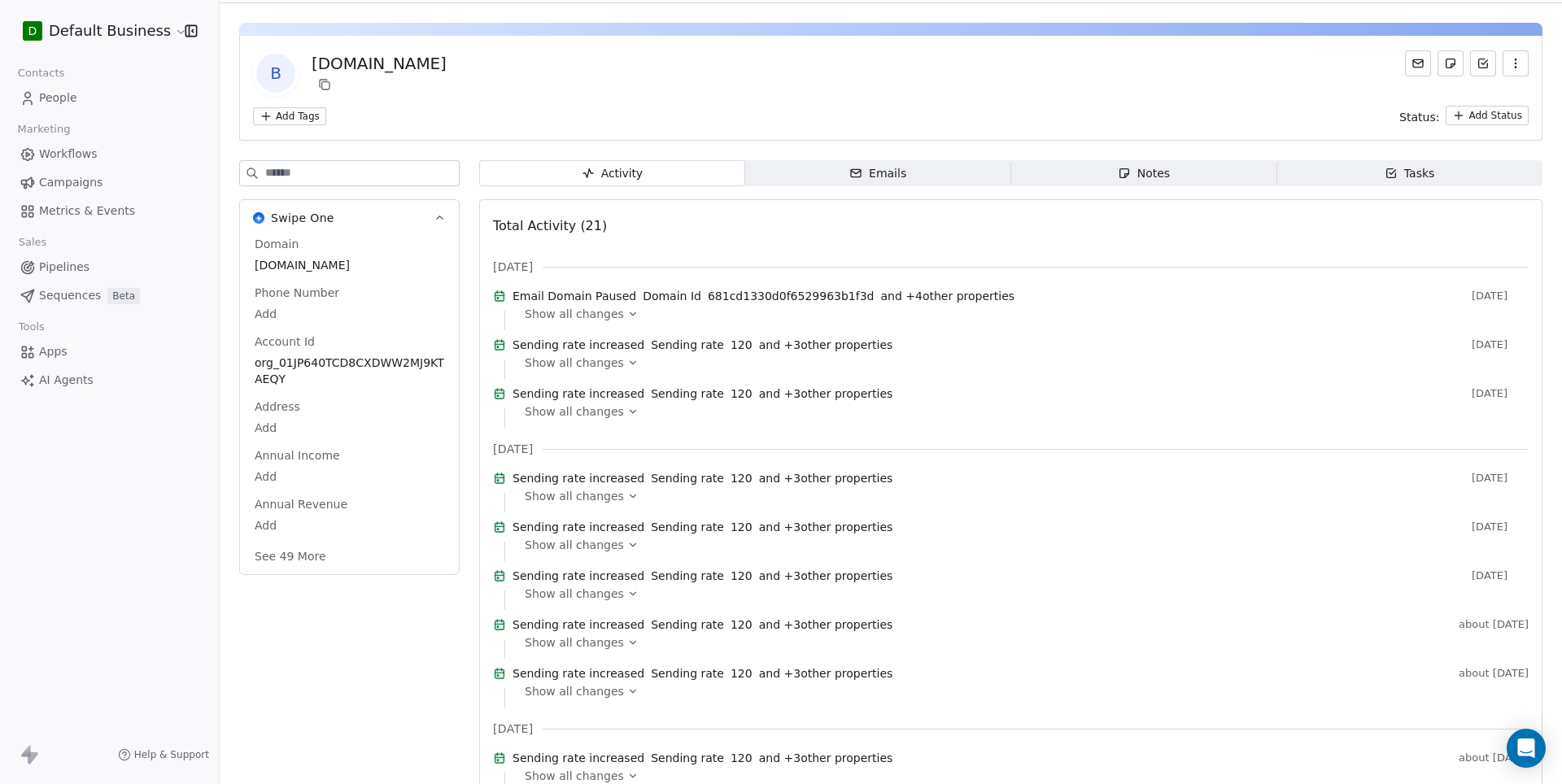
click at [286, 550] on button "See 49 More" at bounding box center [291, 556] width 91 height 29
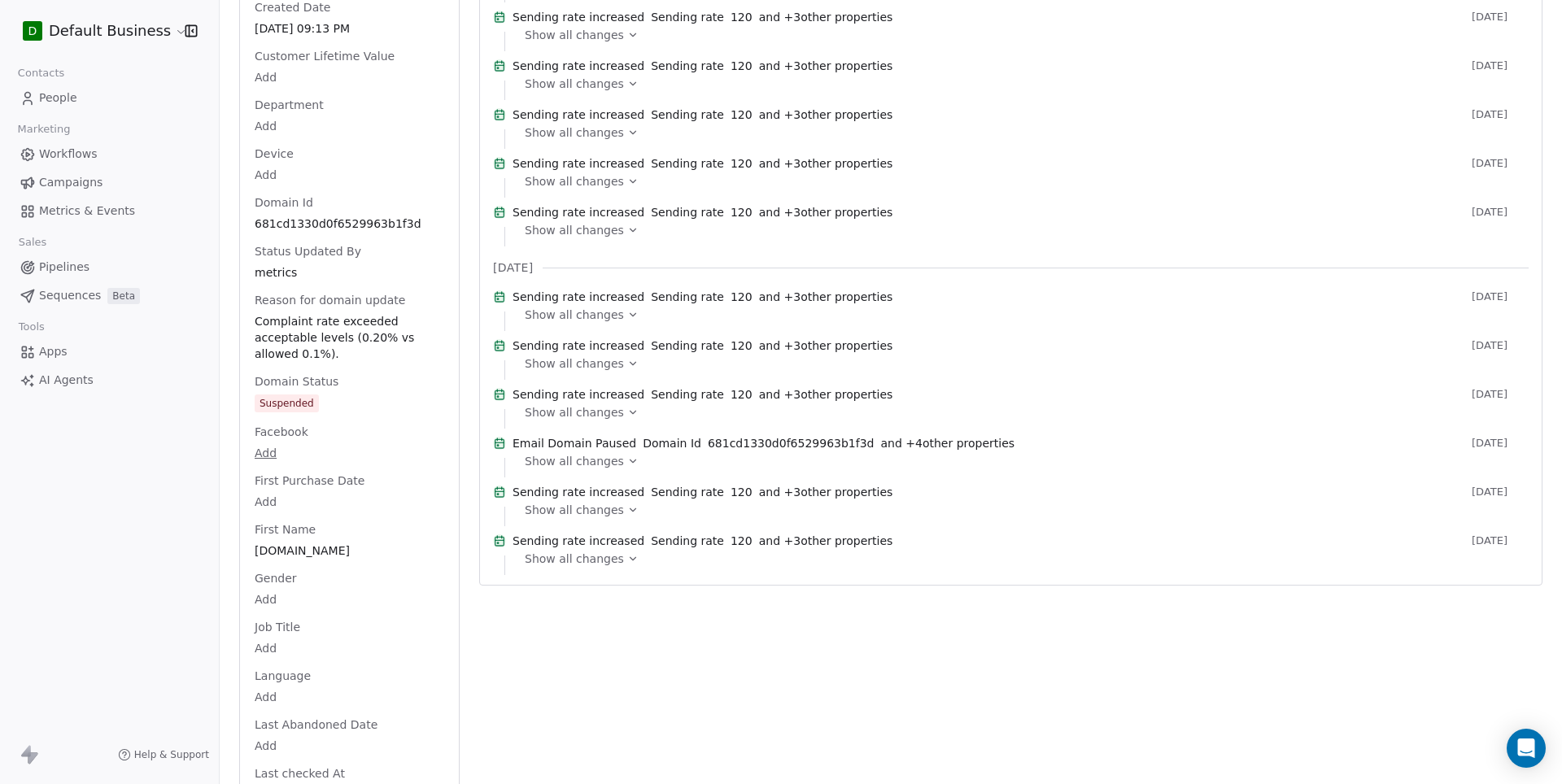
scroll to position [917, 0]
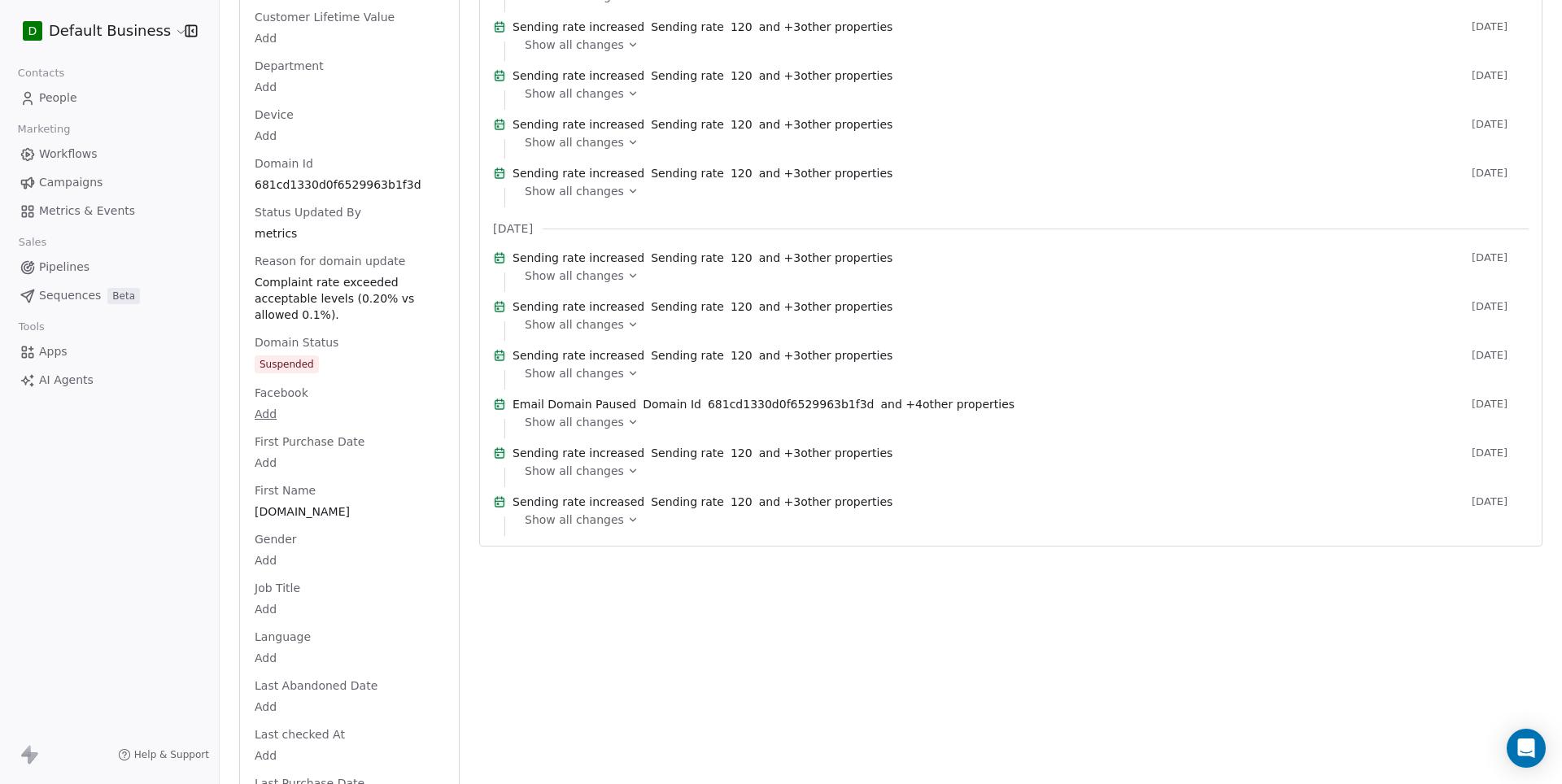
click at [349, 365] on div "Domain Status Suspended" at bounding box center [349, 355] width 197 height 41
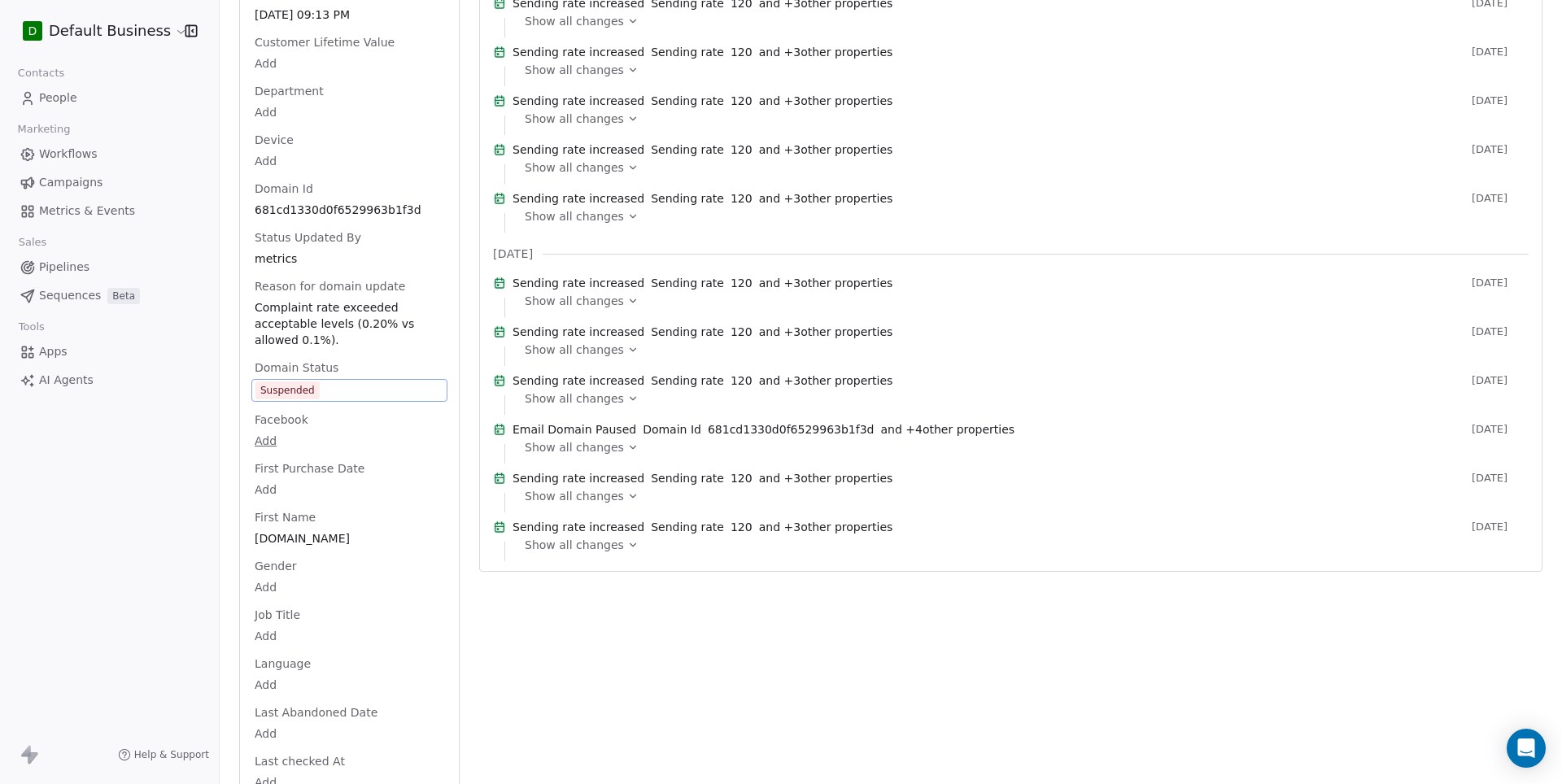
click at [348, 391] on span "Suspended" at bounding box center [349, 390] width 188 height 18
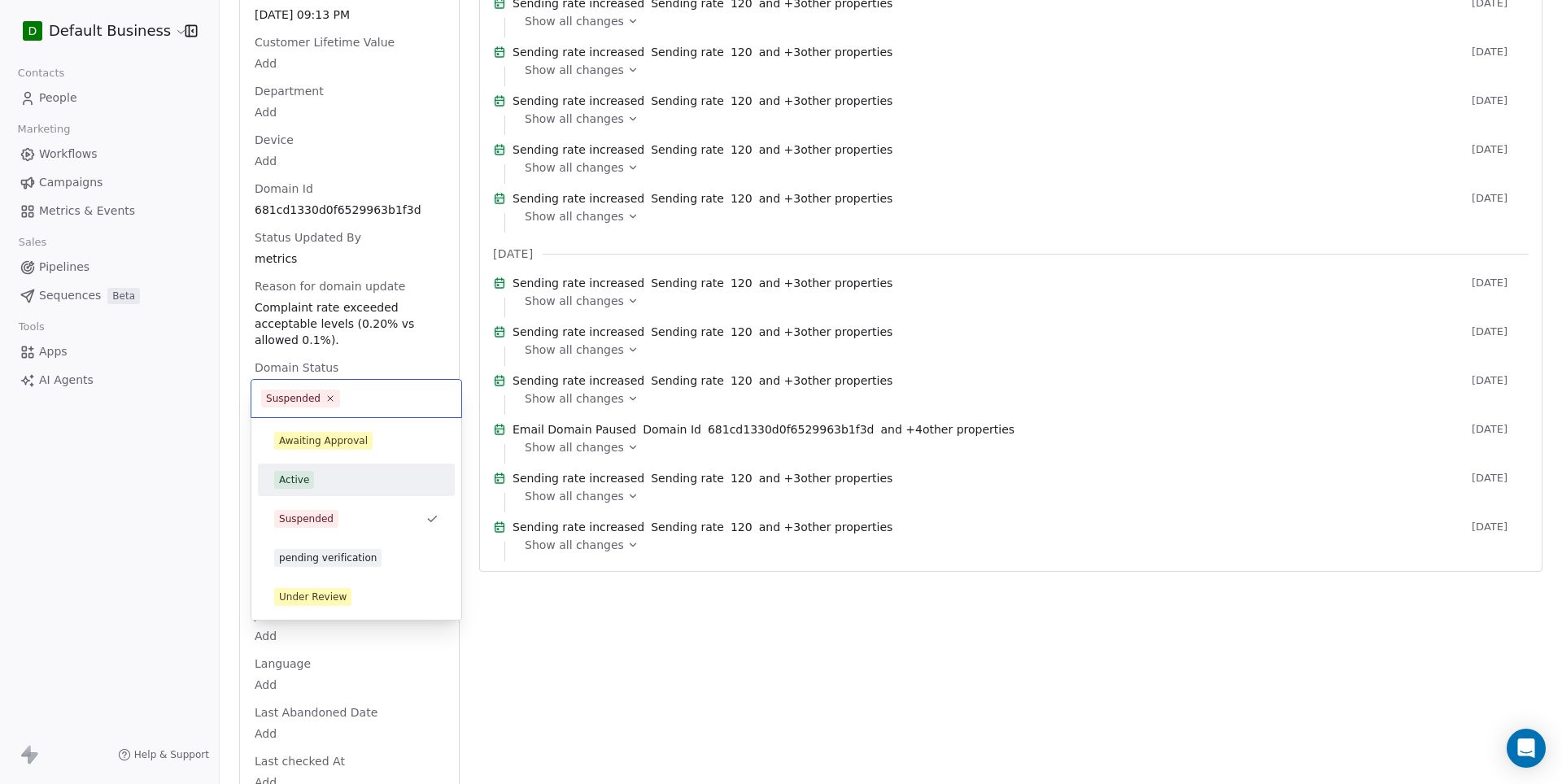
click at [326, 475] on div "Active" at bounding box center [356, 480] width 164 height 18
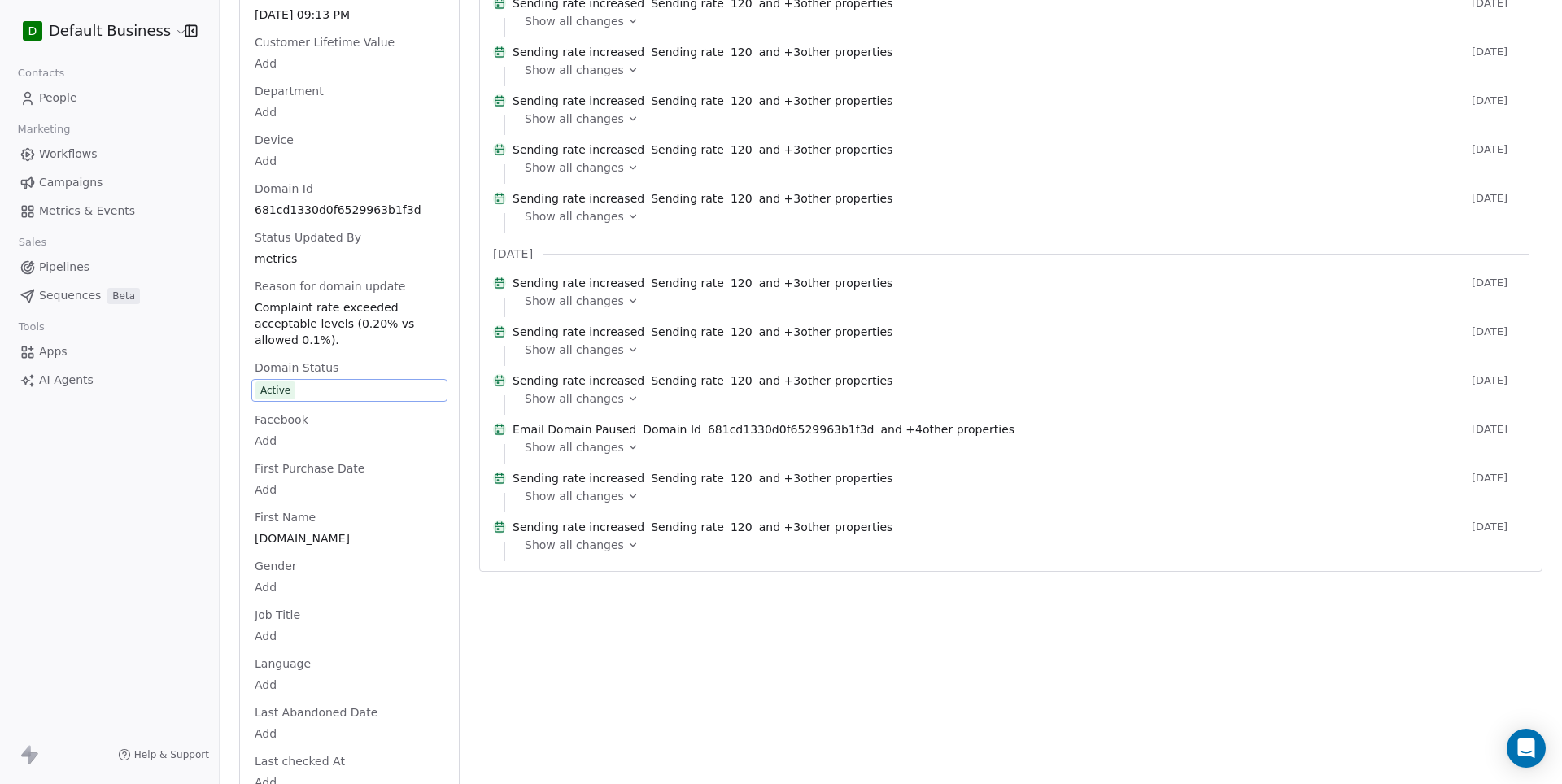
click at [236, 286] on div "b [DOMAIN_NAME] Add Tags Status: Add Status Swipe One Domain [DOMAIN_NAME] Phon…" at bounding box center [890, 649] width 1342 height 2997
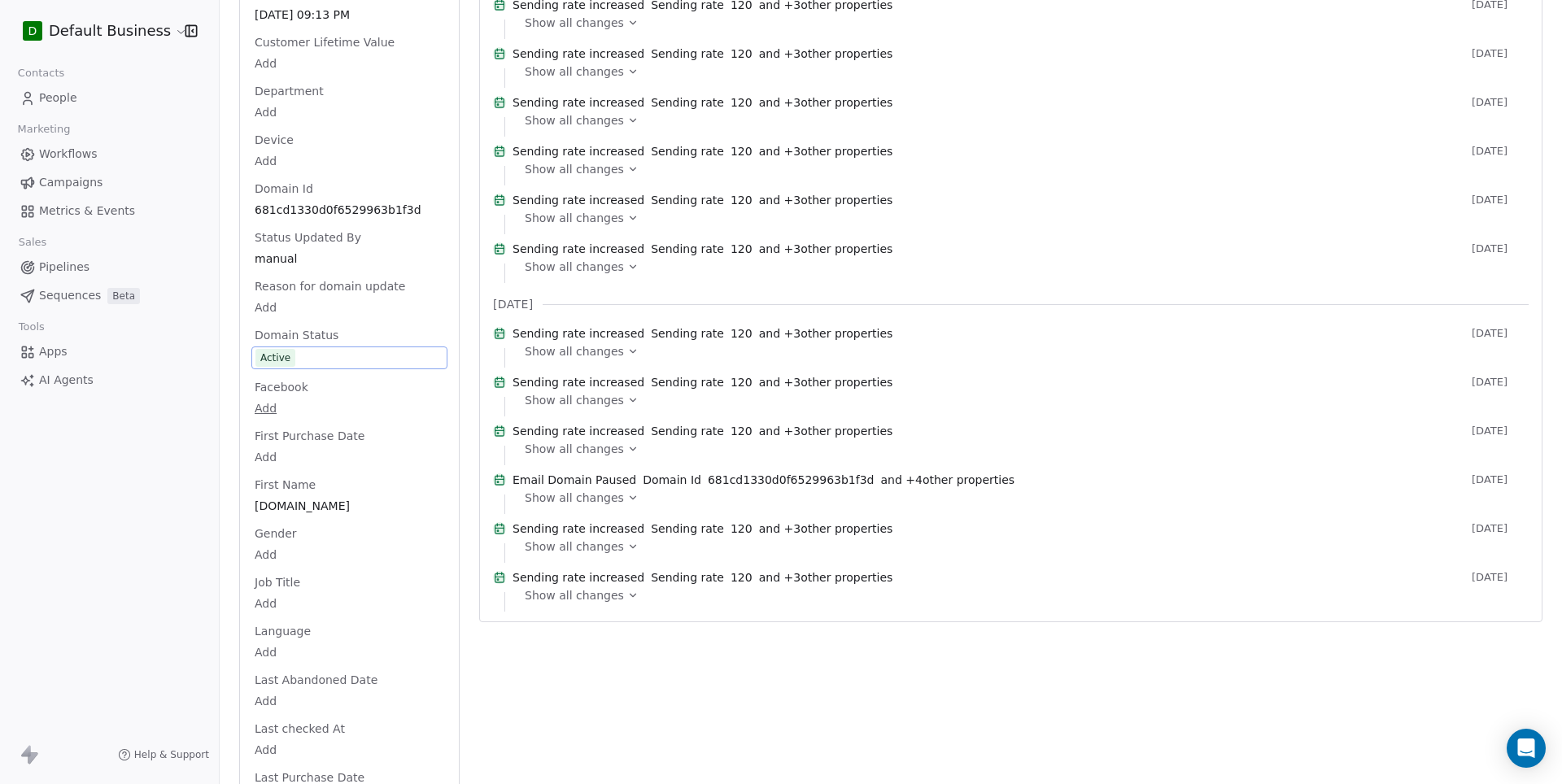
scroll to position [0, 0]
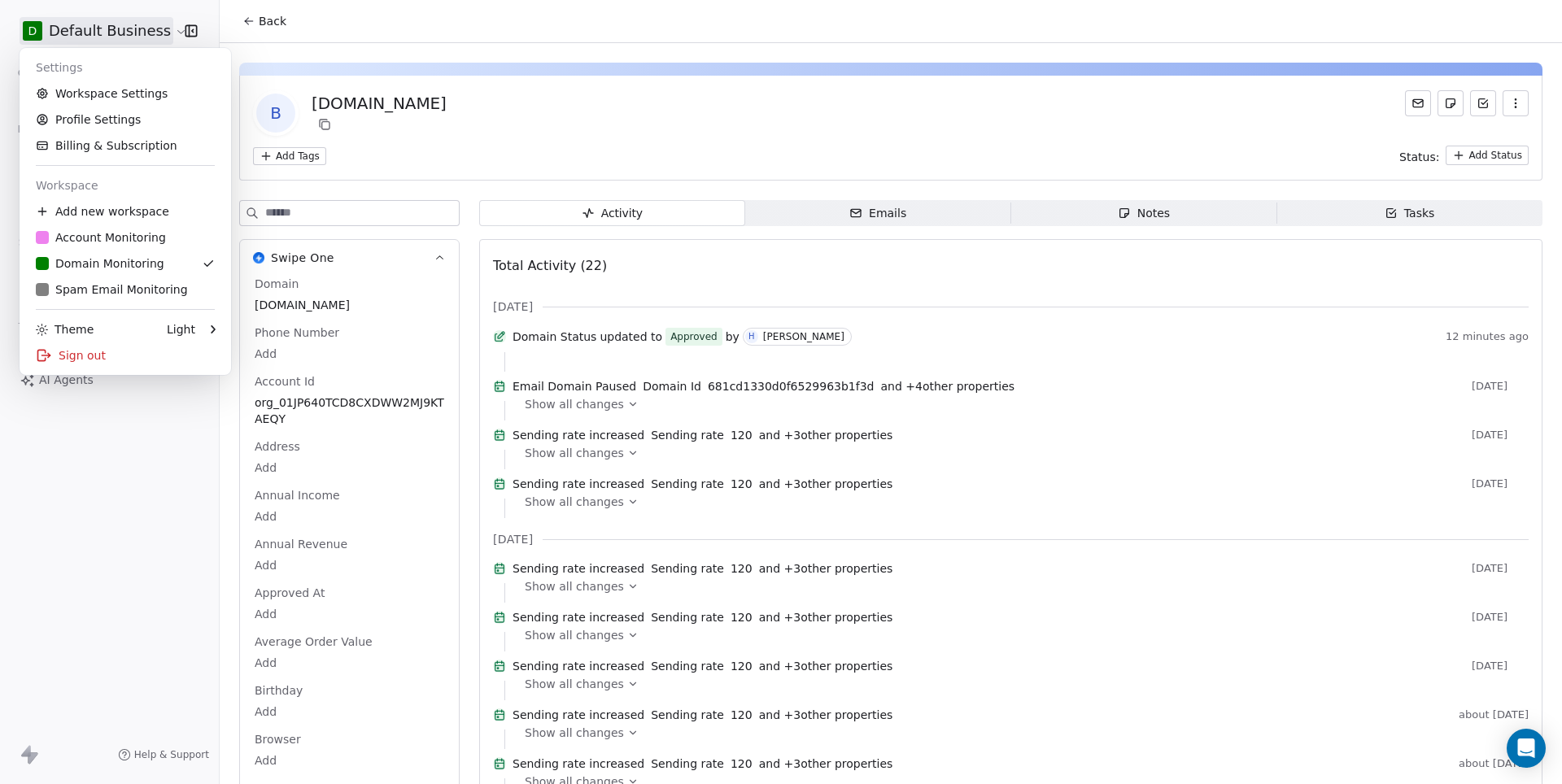
click at [140, 40] on html "D Default Business Contacts People Marketing Workflows Campaigns Metrics & Even…" at bounding box center [781, 392] width 1562 height 784
click at [96, 358] on div "Sign out" at bounding box center [125, 356] width 198 height 26
